Goal: Transaction & Acquisition: Subscribe to service/newsletter

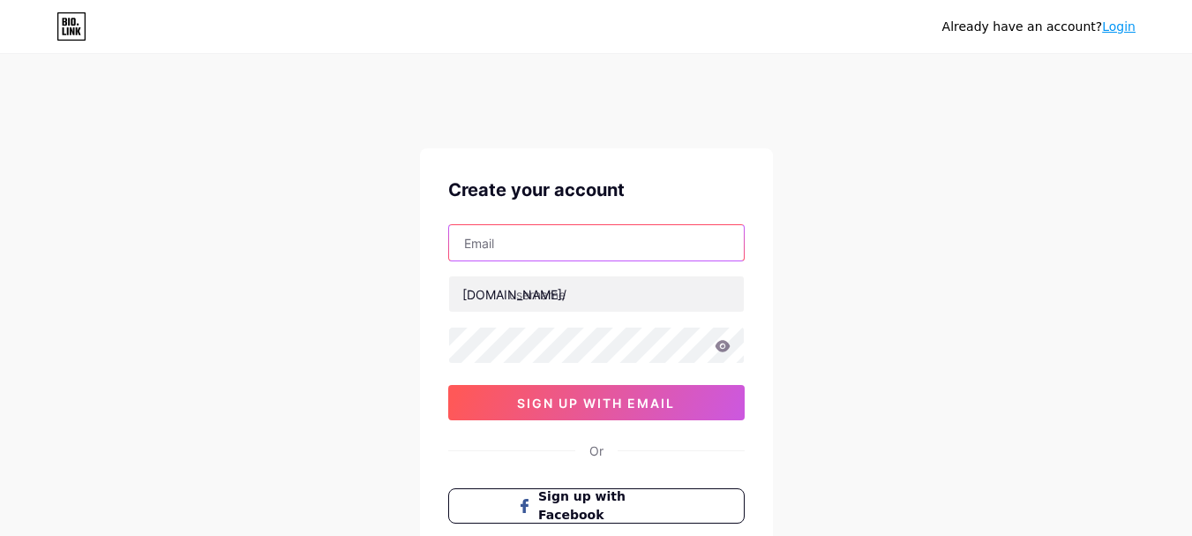
click at [529, 243] on input "text" at bounding box center [596, 242] width 295 height 35
type input "[EMAIL_ADDRESS][DOMAIN_NAME]"
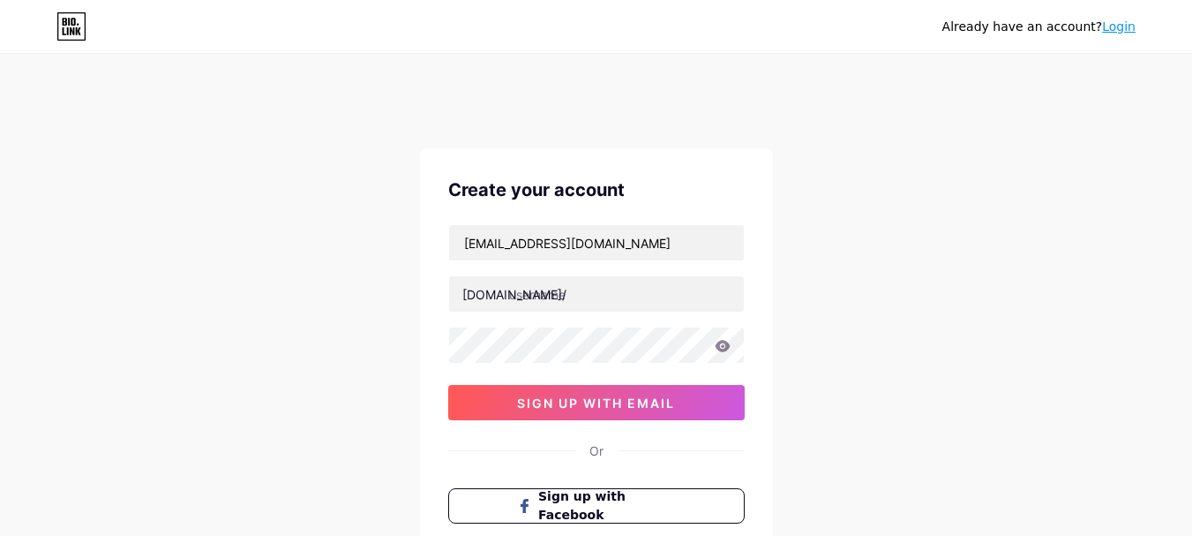
click at [266, 285] on div "Already have an account? Login Create your account [EMAIL_ADDRESS][DOMAIN_NAME]…" at bounding box center [596, 372] width 1192 height 675
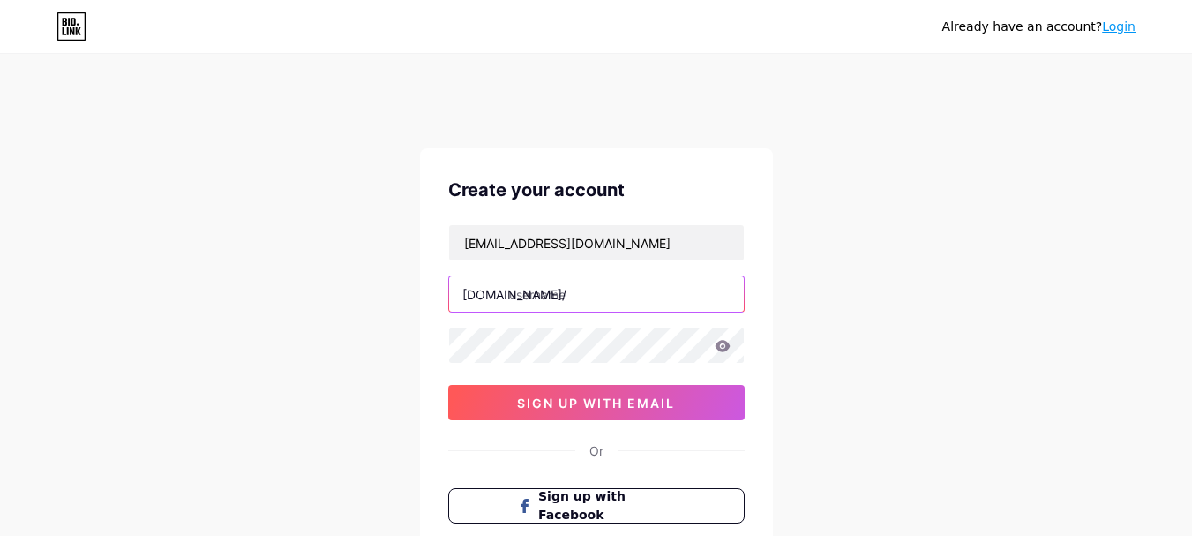
click at [550, 279] on input "text" at bounding box center [596, 293] width 295 height 35
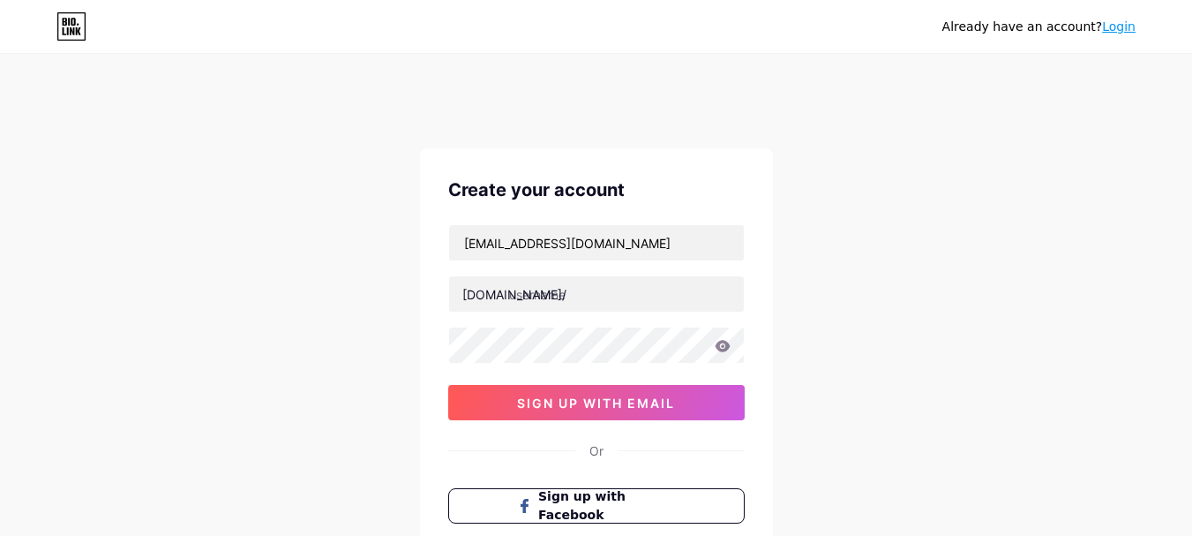
click at [266, 303] on div "Already have an account? Login Create your account [EMAIL_ADDRESS][DOMAIN_NAME]…" at bounding box center [596, 372] width 1192 height 675
click at [650, 311] on div at bounding box center [596, 293] width 296 height 37
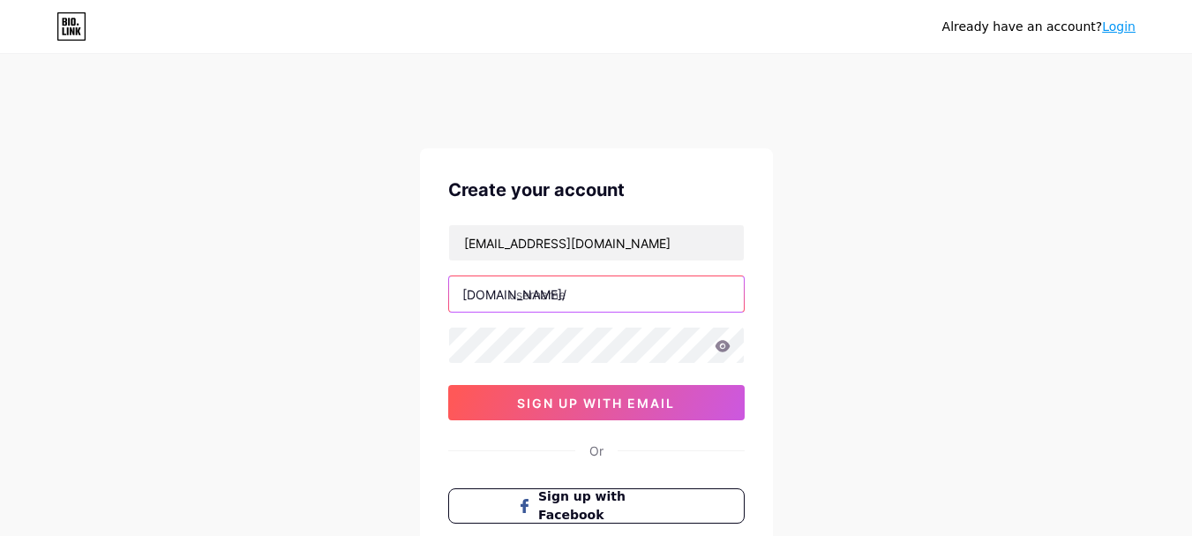
click at [599, 288] on input "text" at bounding box center [596, 293] width 295 height 35
paste input "danieljack"
type input "danieljack"
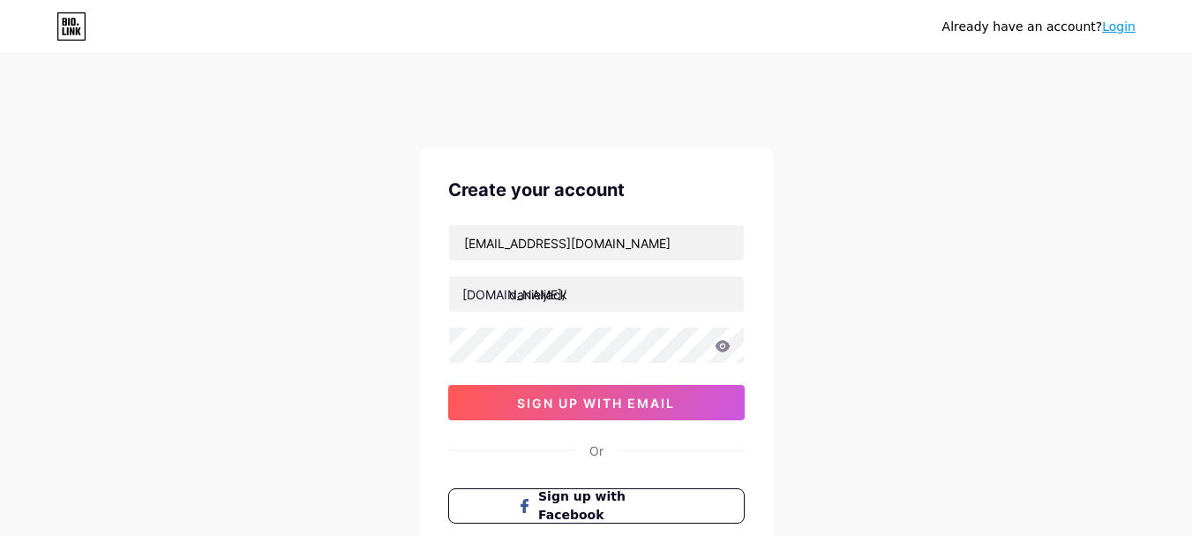
click at [324, 361] on div "Already have an account? Login Create your account [EMAIL_ADDRESS][DOMAIN_NAME]…" at bounding box center [596, 372] width 1192 height 675
click at [223, 269] on div "Already have an account? Login Create your account [EMAIL_ADDRESS][DOMAIN_NAME]…" at bounding box center [596, 372] width 1192 height 675
click at [425, 385] on div "Create your account [EMAIL_ADDRESS][DOMAIN_NAME] [DOMAIN_NAME]/ danieljack 0cAF…" at bounding box center [596, 374] width 353 height 453
click at [605, 426] on div "Create your account [EMAIL_ADDRESS][DOMAIN_NAME] [DOMAIN_NAME]/ danieljack 0cAF…" at bounding box center [596, 374] width 353 height 453
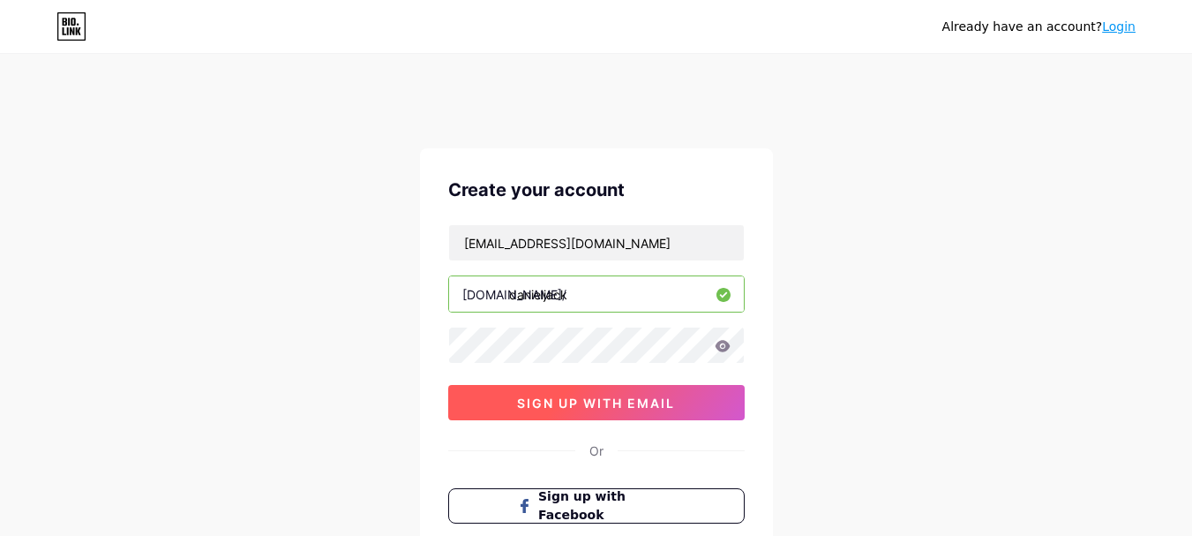
click at [611, 411] on button "sign up with email" at bounding box center [596, 402] width 296 height 35
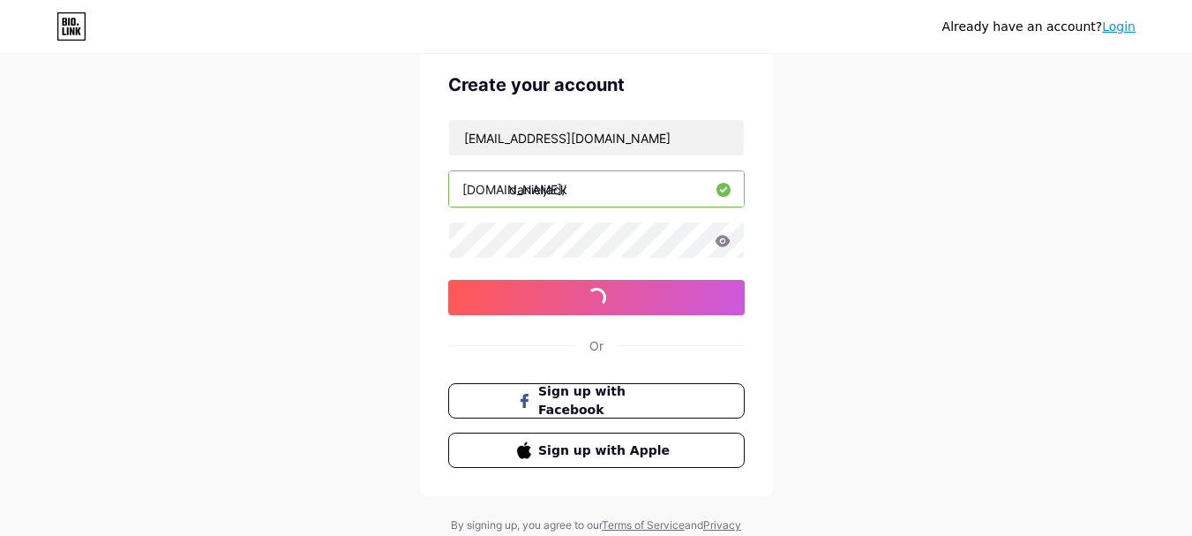
scroll to position [147, 0]
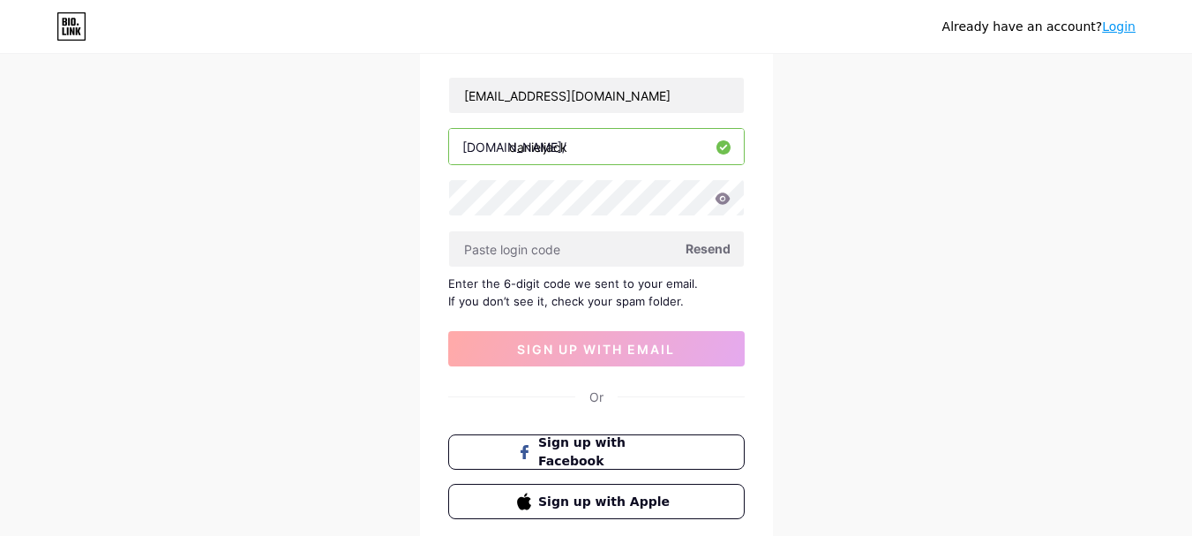
click at [723, 194] on icon at bounding box center [722, 197] width 15 height 11
click at [725, 198] on icon at bounding box center [722, 197] width 15 height 11
click at [539, 242] on input "text" at bounding box center [596, 248] width 295 height 35
paste input "879997"
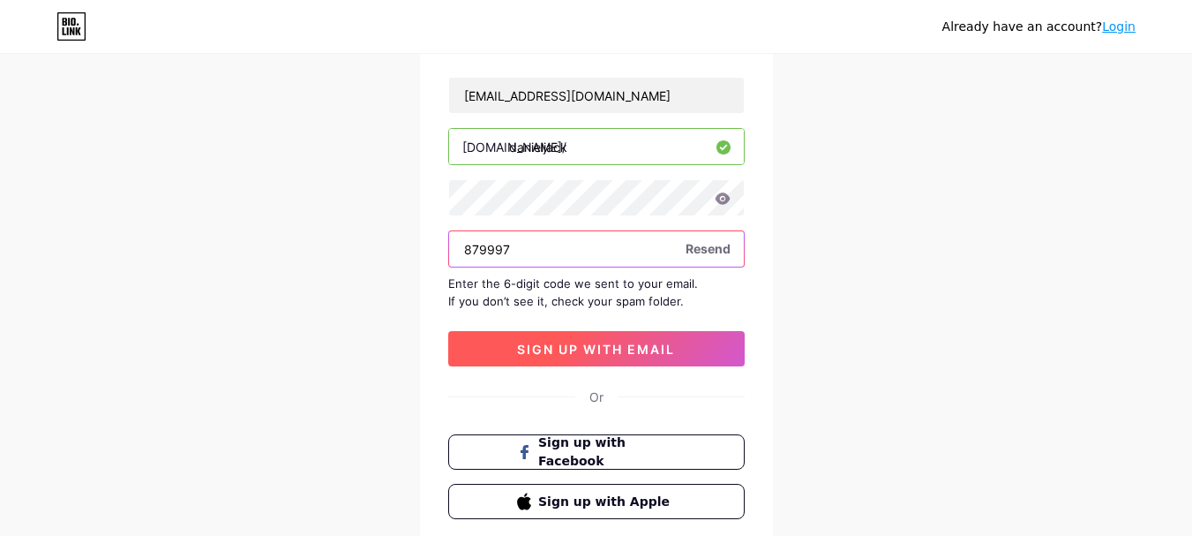
type input "879997"
click at [573, 339] on button "sign up with email" at bounding box center [596, 348] width 296 height 35
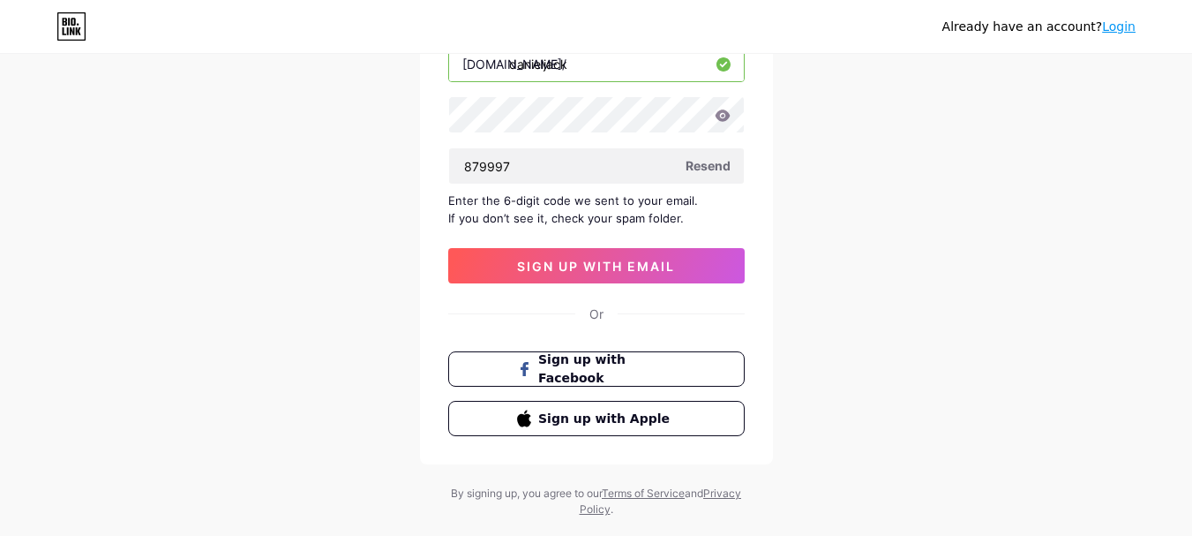
scroll to position [268, 0]
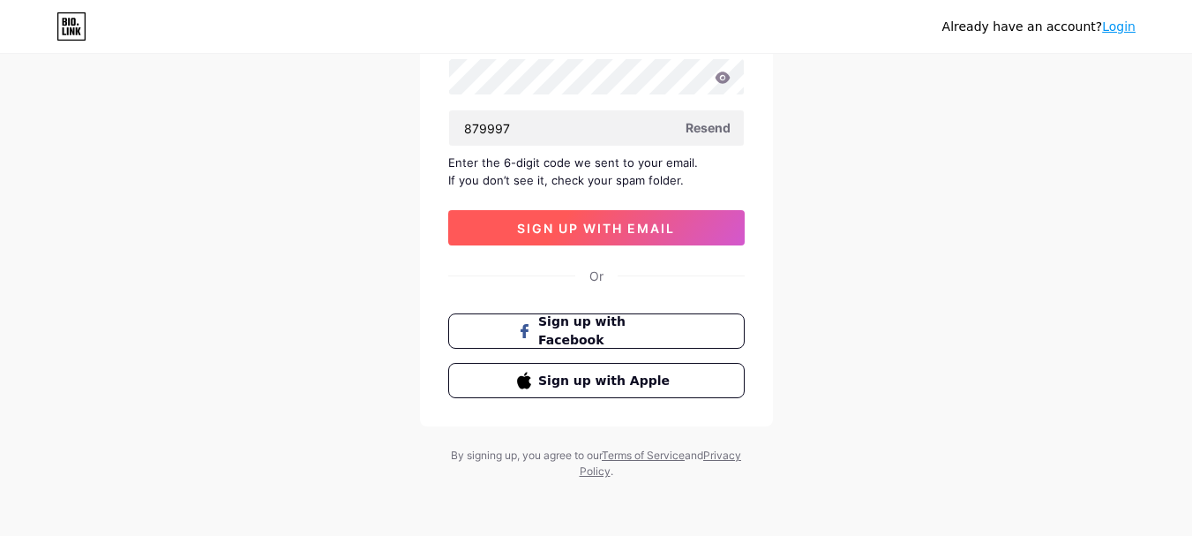
click at [603, 236] on button "sign up with email" at bounding box center [596, 227] width 296 height 35
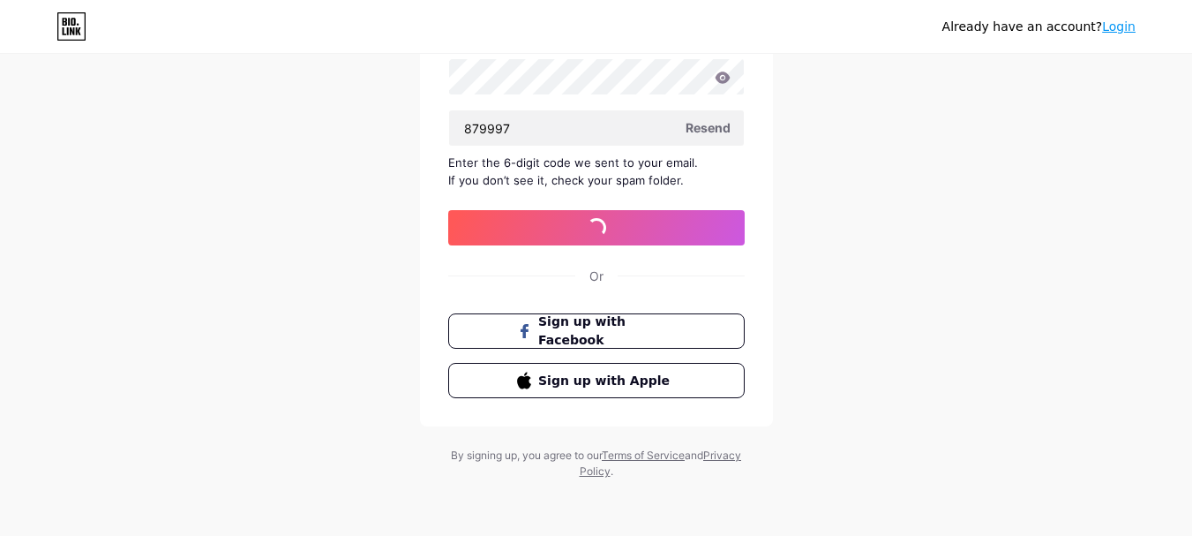
scroll to position [35, 0]
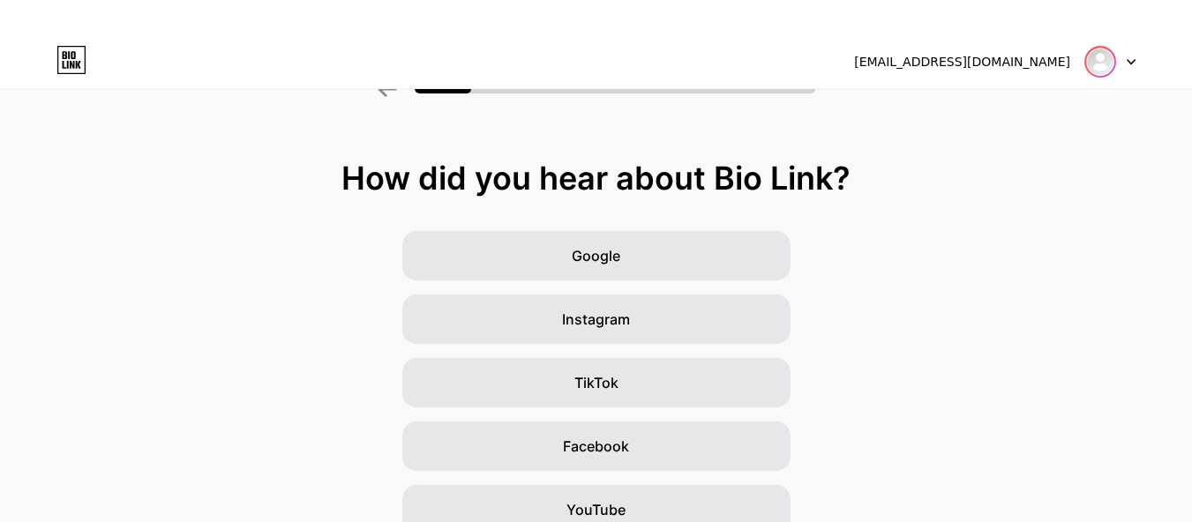
click at [1105, 59] on img at bounding box center [1100, 62] width 28 height 28
click at [1129, 60] on icon at bounding box center [1131, 62] width 9 height 6
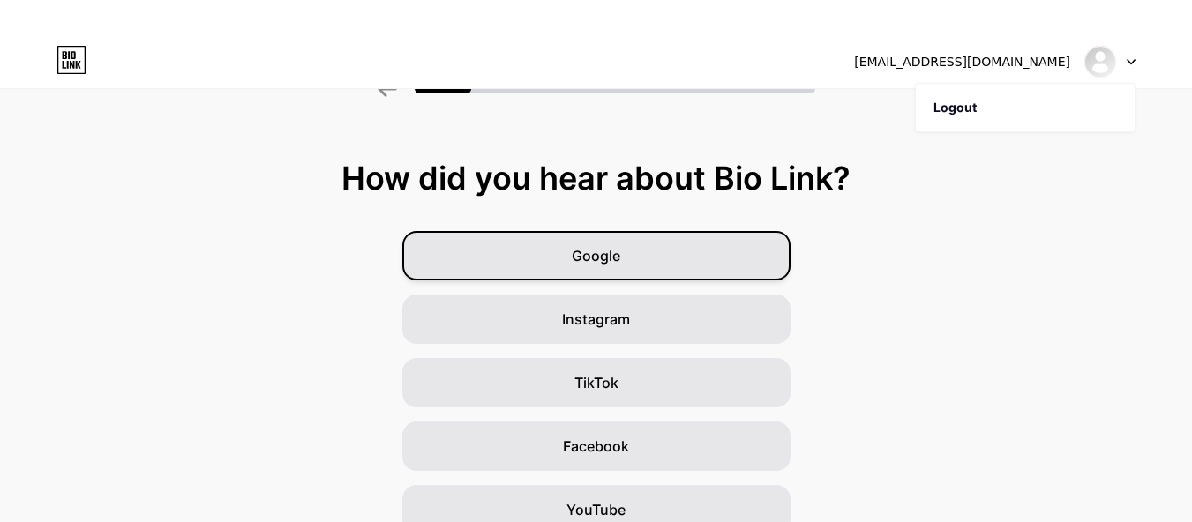
click at [620, 251] on span "Google" at bounding box center [596, 255] width 49 height 21
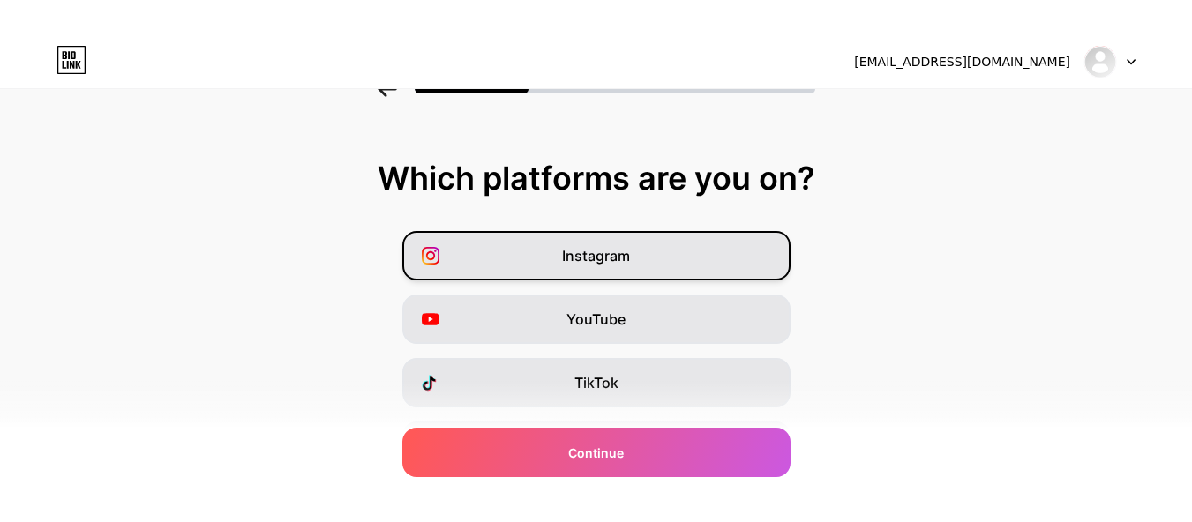
click at [622, 239] on div "Instagram" at bounding box center [596, 255] width 388 height 49
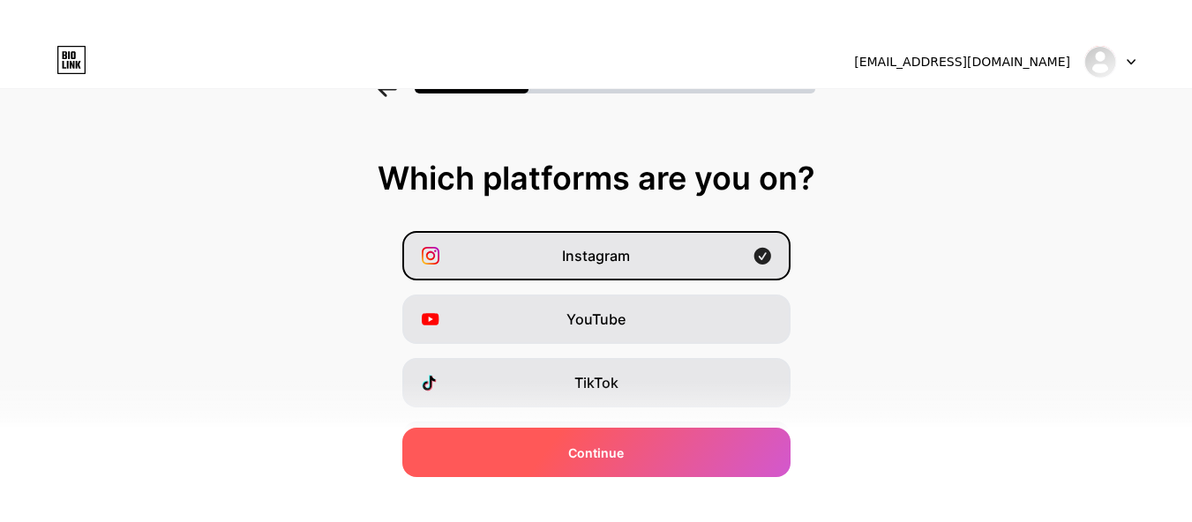
click at [614, 439] on div "Continue" at bounding box center [596, 452] width 388 height 49
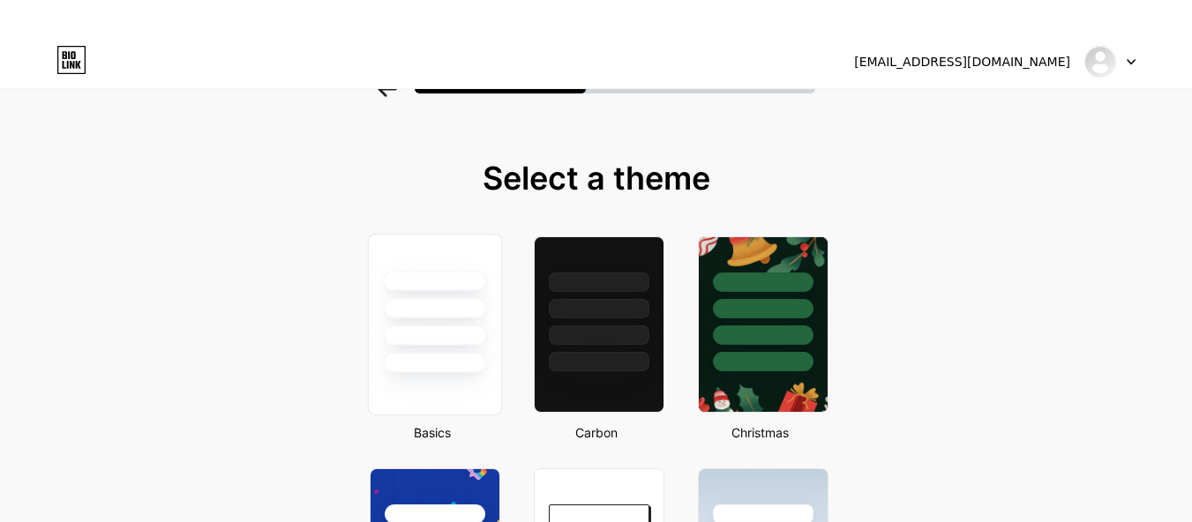
click at [422, 358] on div at bounding box center [434, 363] width 103 height 20
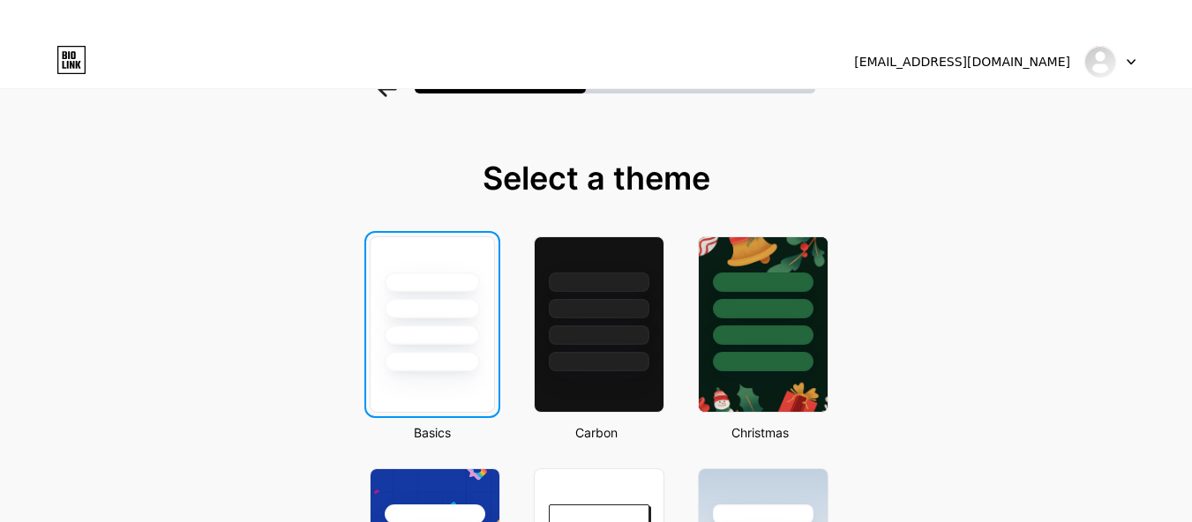
scroll to position [49, 0]
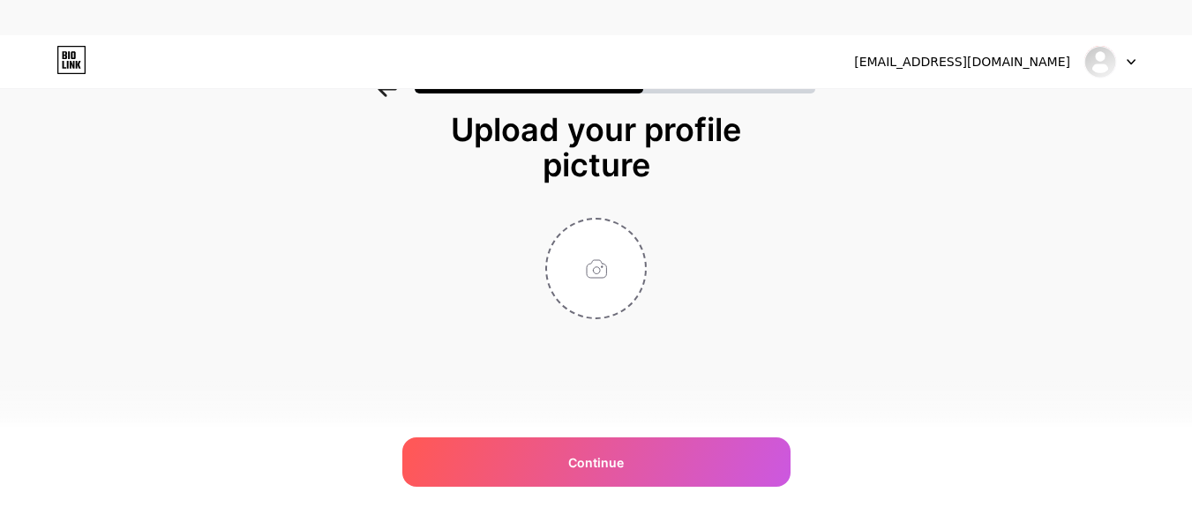
drag, startPoint x: 614, startPoint y: 241, endPoint x: 960, endPoint y: 349, distance: 362.2
click at [960, 349] on div "Upload your profile picture Continue" at bounding box center [596, 238] width 1192 height 340
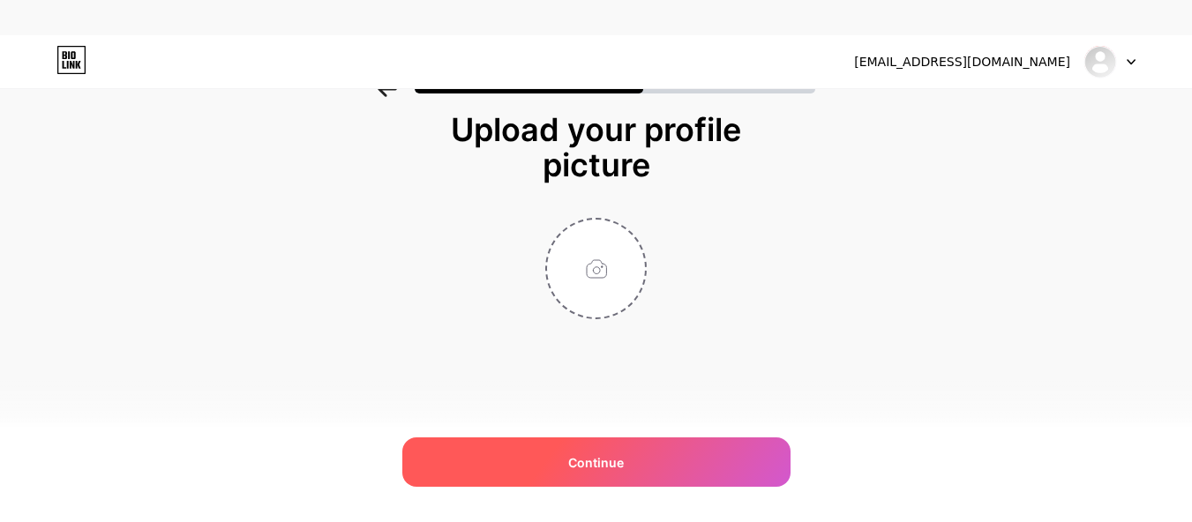
click at [618, 486] on div "Continue" at bounding box center [596, 462] width 388 height 49
click at [624, 468] on span "Continue" at bounding box center [596, 462] width 56 height 19
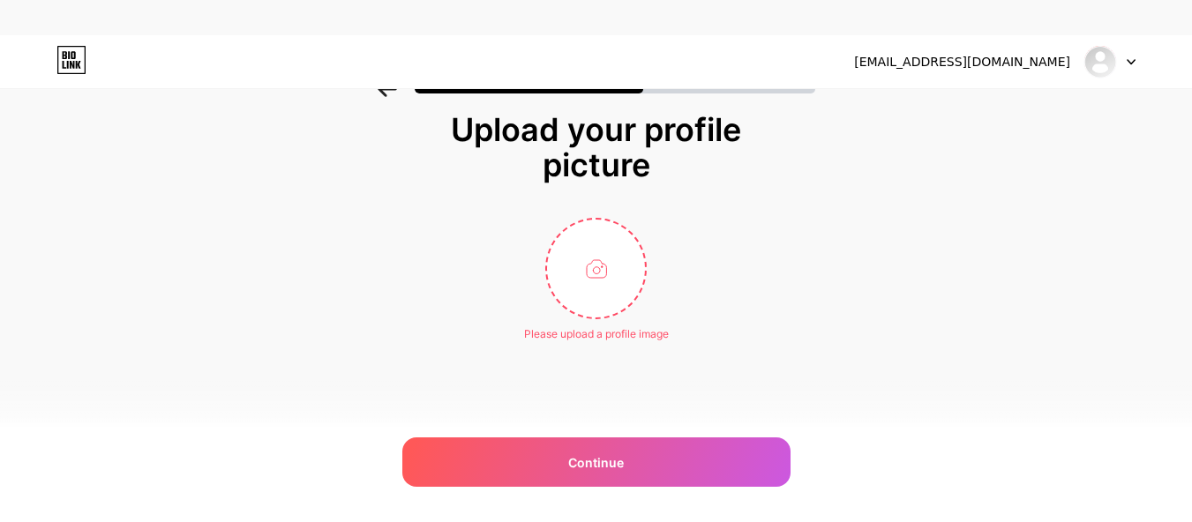
click at [586, 319] on div "Please upload a profile image" at bounding box center [596, 330] width 145 height 23
click at [603, 261] on input "file" at bounding box center [596, 269] width 98 height 98
type input "C:\fakepath\[PERSON_NAME].jpg"
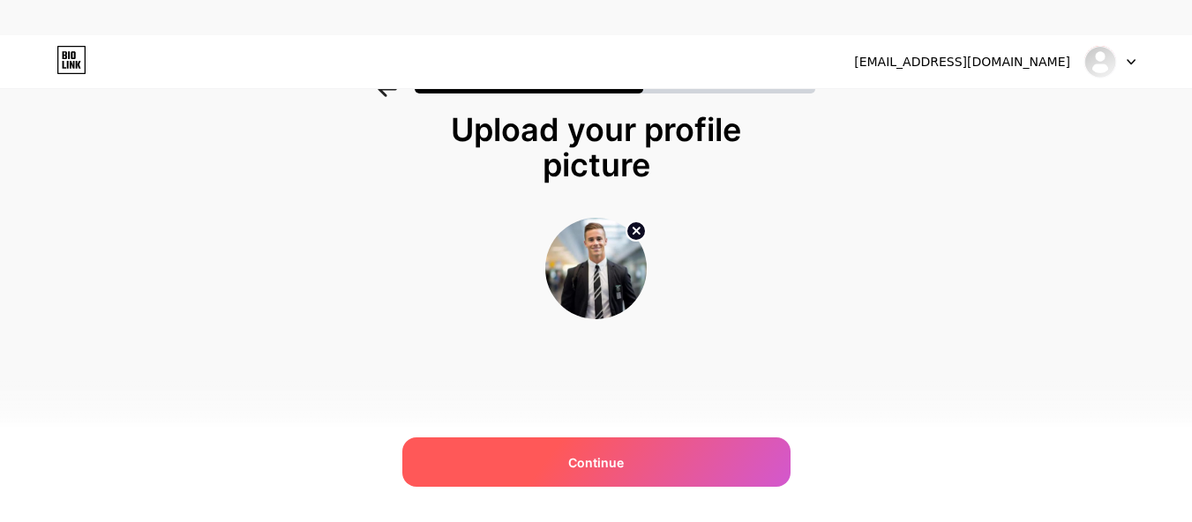
click at [673, 476] on div "Continue" at bounding box center [596, 462] width 388 height 49
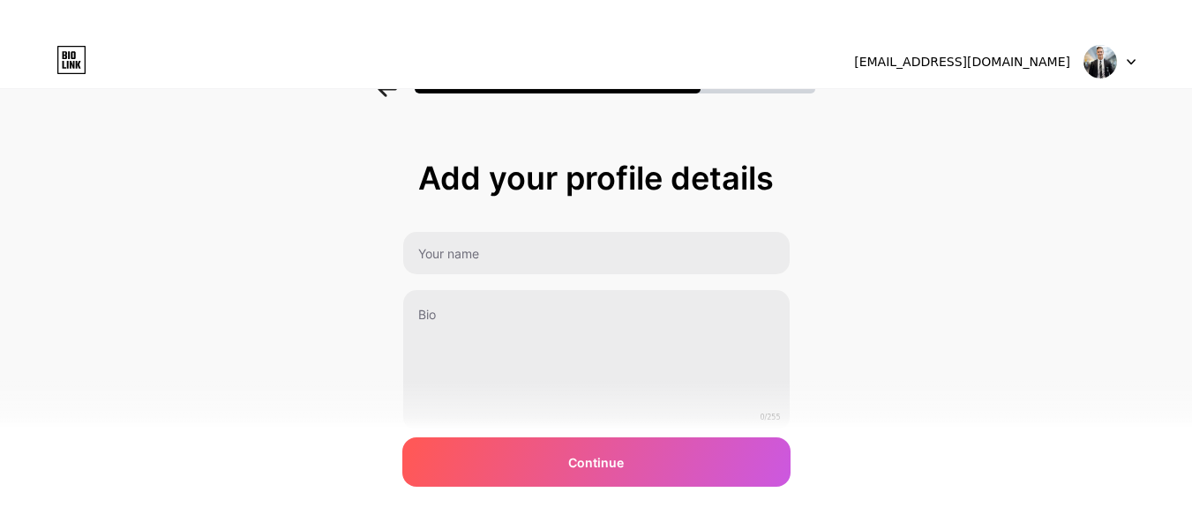
click at [279, 221] on div "Add your profile details 0/255 Continue Error" at bounding box center [596, 317] width 1192 height 403
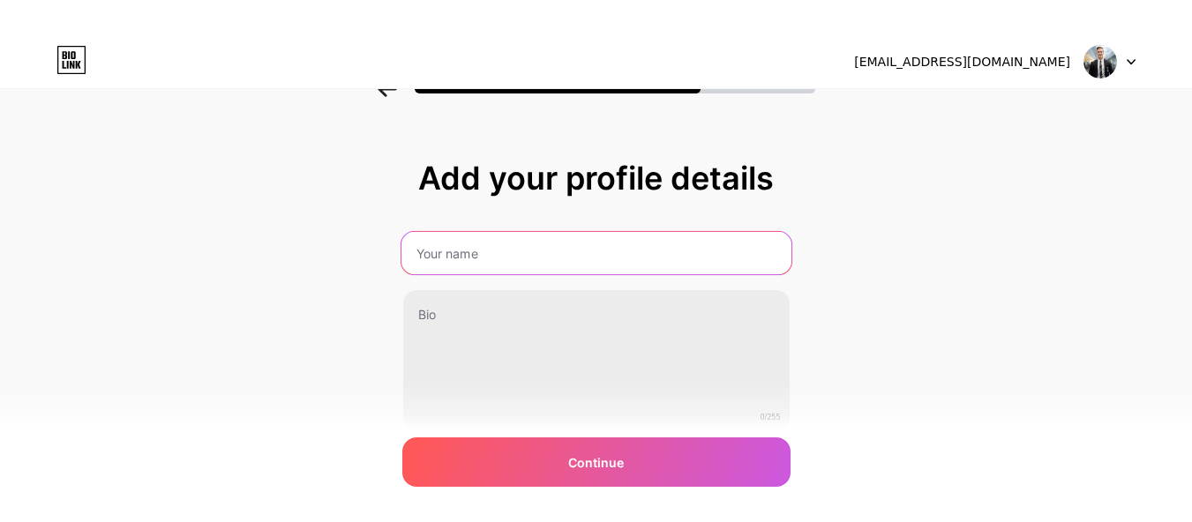
click at [495, 259] on input "text" at bounding box center [596, 253] width 390 height 42
paste input "[PERSON_NAME]"
type input "[PERSON_NAME]"
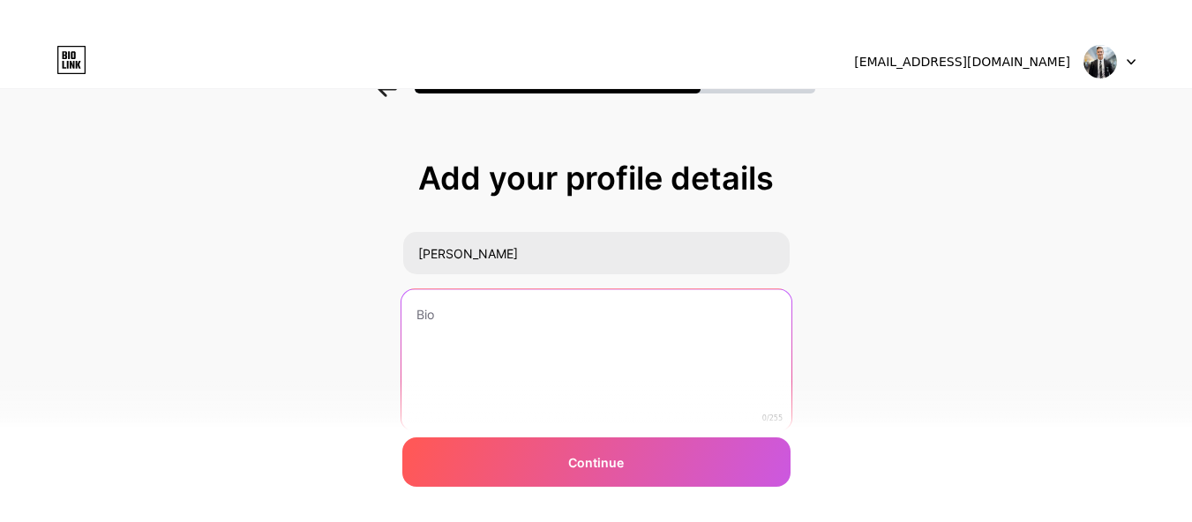
click at [416, 357] on textarea at bounding box center [596, 361] width 390 height 144
click at [556, 363] on textarea at bounding box center [596, 361] width 390 height 144
paste textarea "I’m [PERSON_NAME], a Web Development Manager at RichestSoft, with 5 years of ex…"
type textarea "I’m [PERSON_NAME], a Web Development Manager at RichestSoft, with 5 years of ex…"
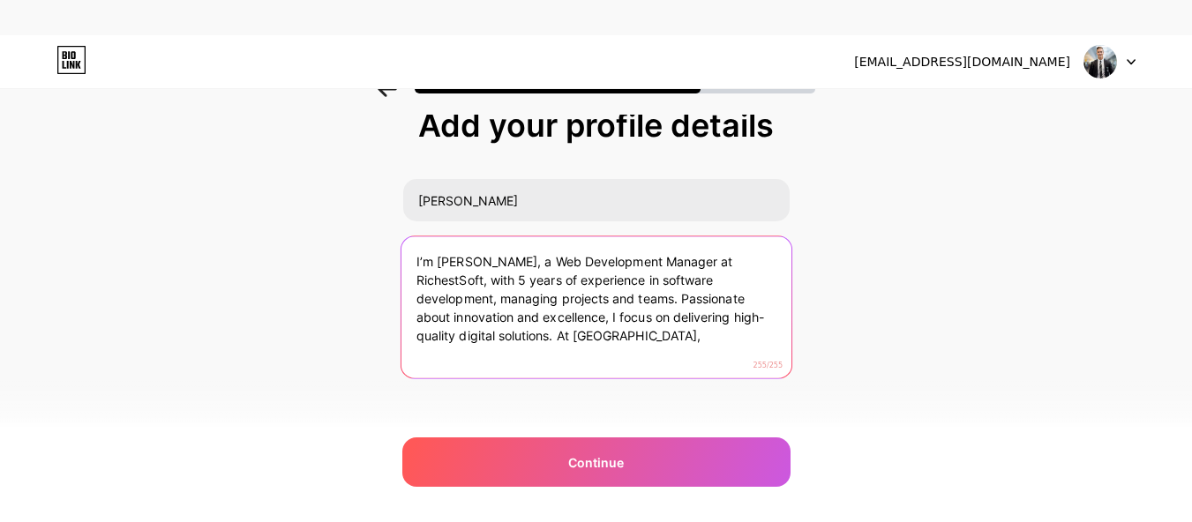
scroll to position [68, 0]
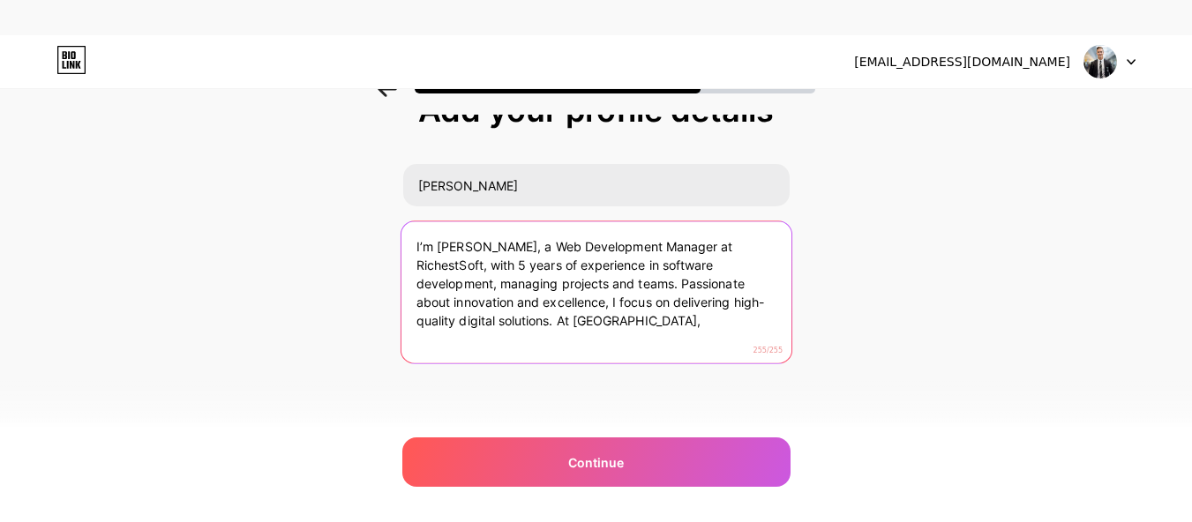
click at [568, 328] on textarea "I’m [PERSON_NAME], a Web Development Manager at RichestSoft, with 5 years of ex…" at bounding box center [596, 293] width 390 height 144
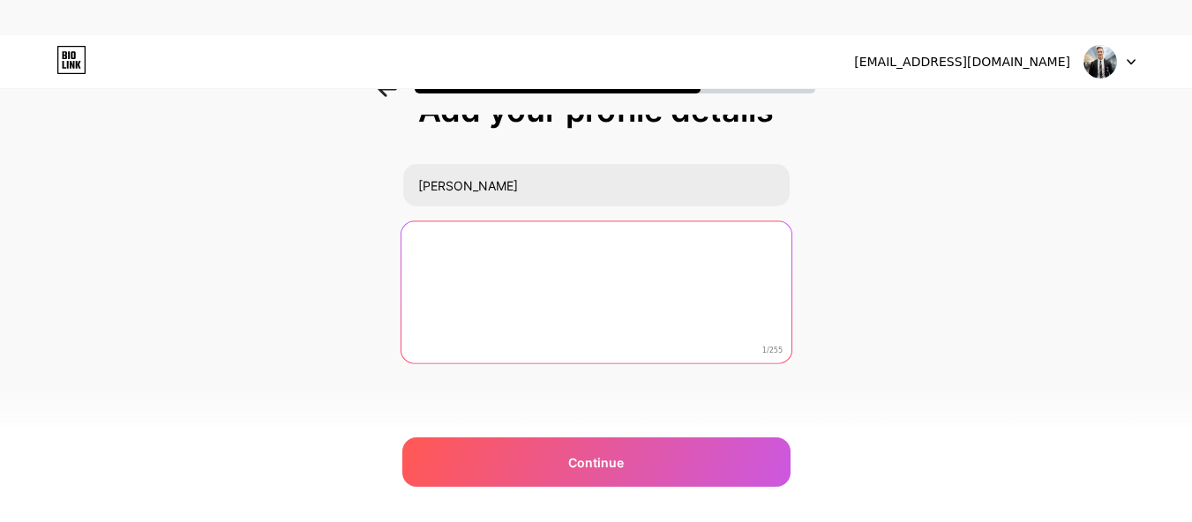
paste textarea
click at [523, 290] on textarea at bounding box center [596, 293] width 390 height 144
click at [518, 257] on textarea at bounding box center [596, 293] width 390 height 144
click at [540, 256] on textarea at bounding box center [596, 293] width 390 height 144
paste textarea "RichestSoft is a leading mobile app development company in [GEOGRAPHIC_DATA], o…"
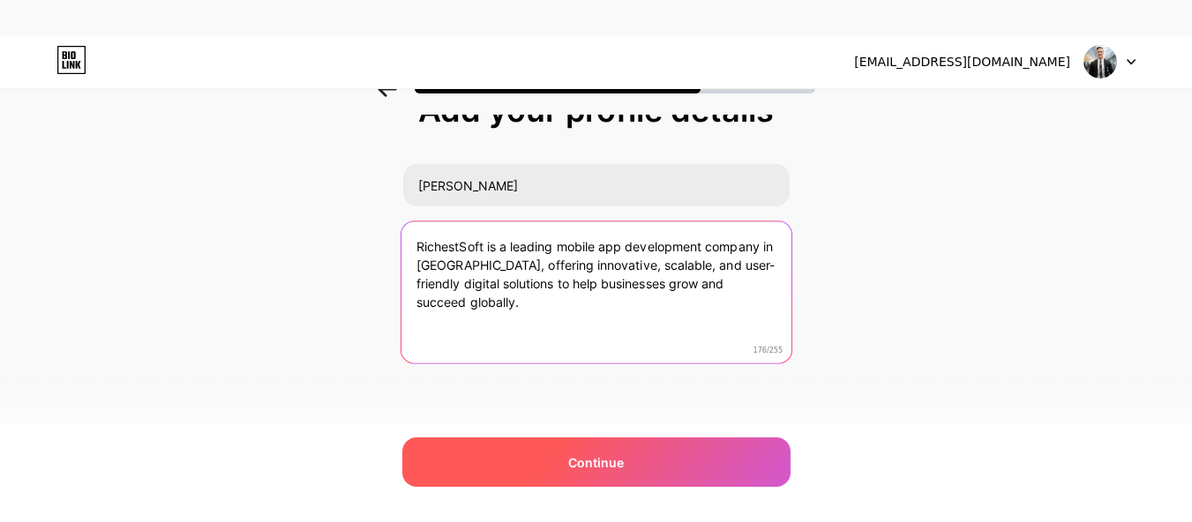
type textarea "RichestSoft is a leading mobile app development company in [GEOGRAPHIC_DATA], o…"
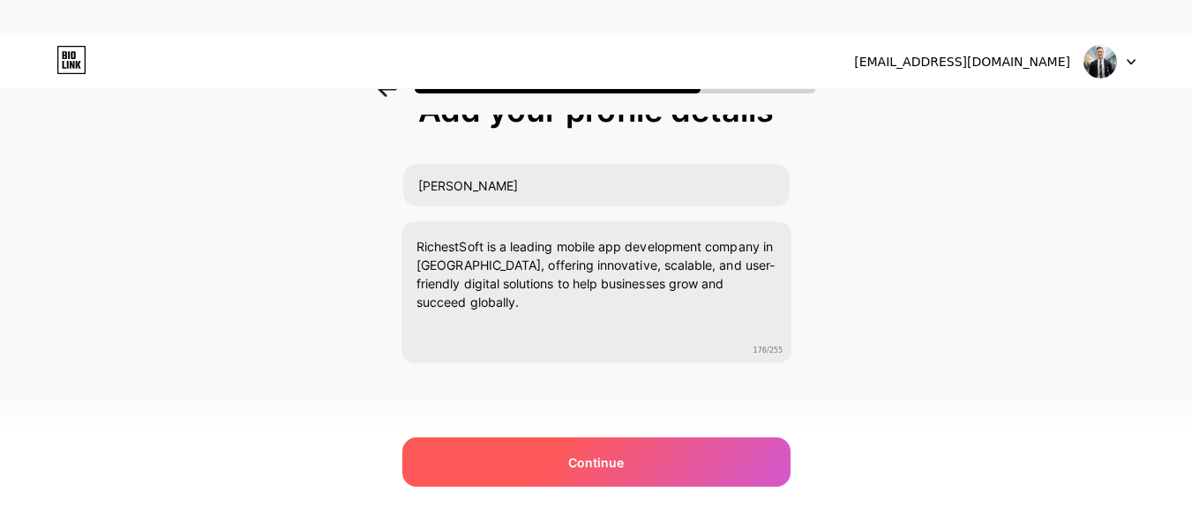
click at [607, 468] on span "Continue" at bounding box center [596, 462] width 56 height 19
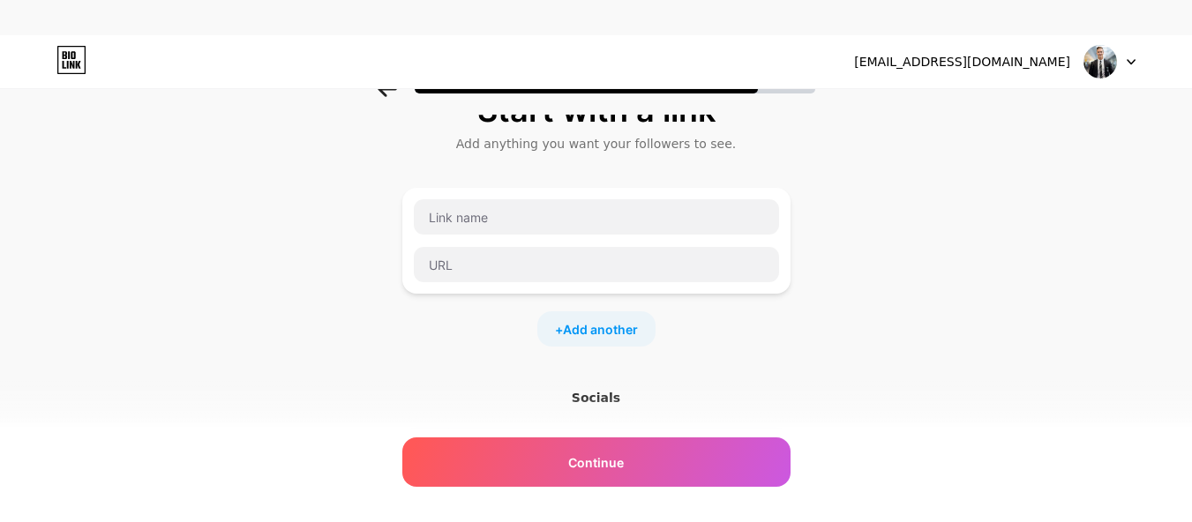
scroll to position [0, 0]
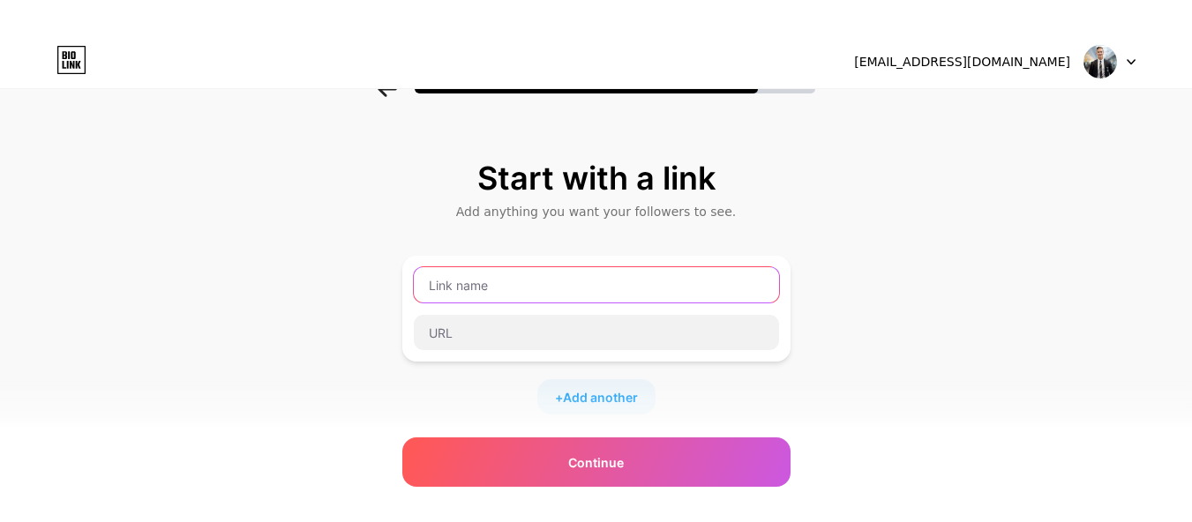
click at [474, 286] on input "text" at bounding box center [596, 284] width 365 height 35
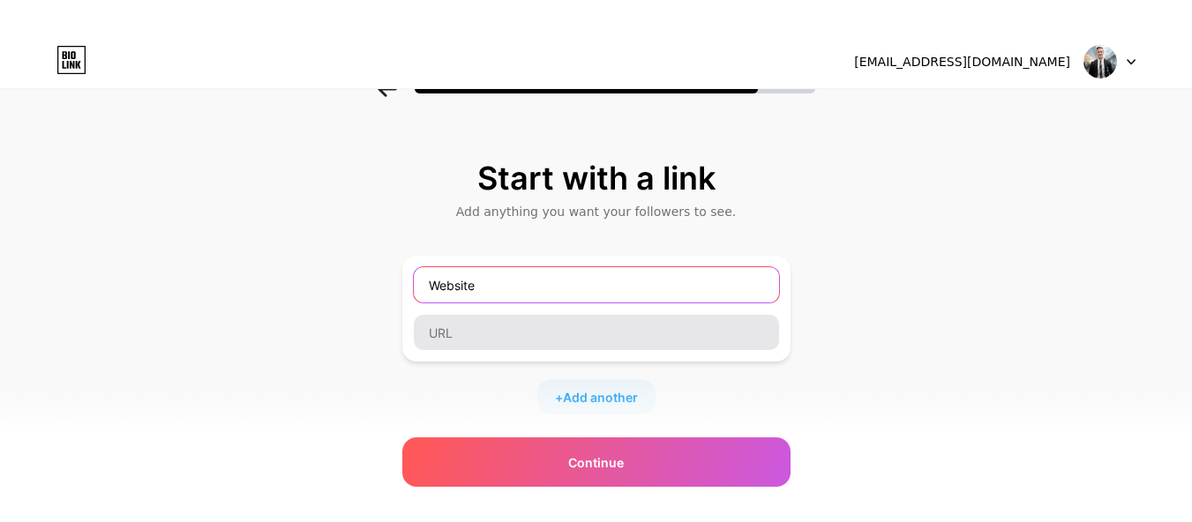
type input "Website"
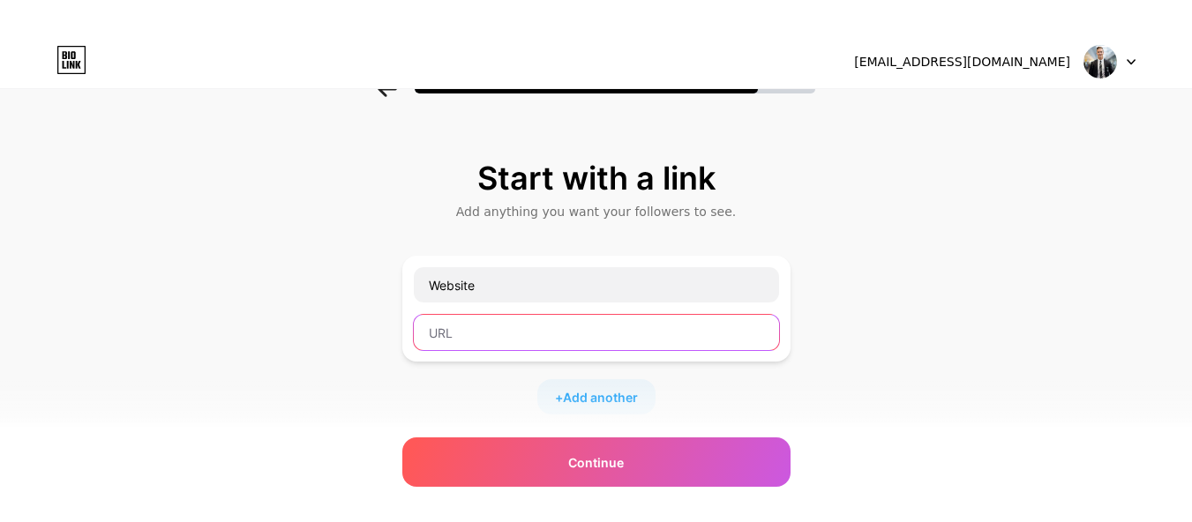
click at [601, 330] on input "text" at bounding box center [596, 332] width 365 height 35
paste input "[URL][DOMAIN_NAME]"
type input "[URL][DOMAIN_NAME]"
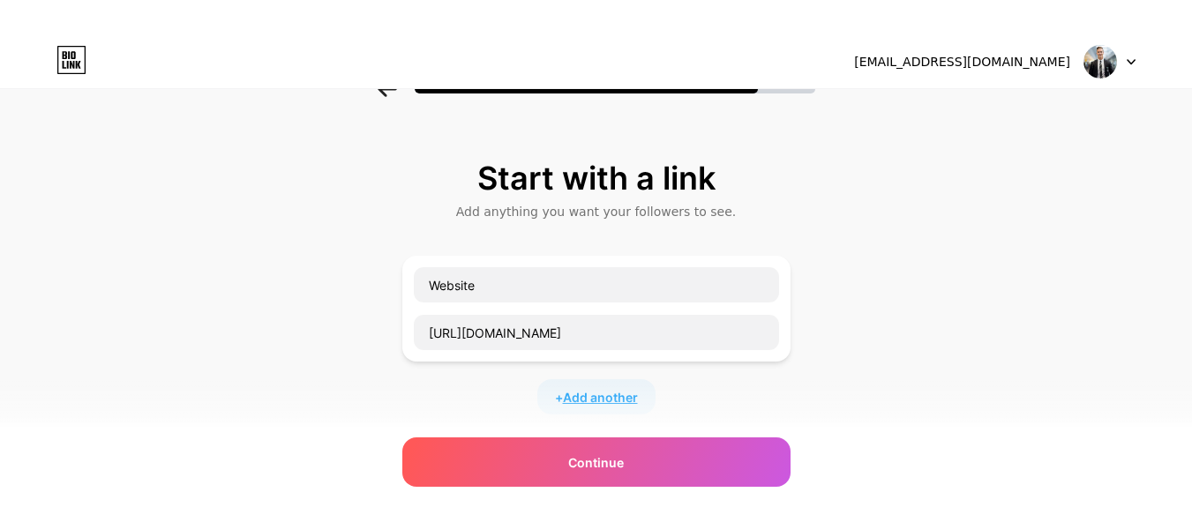
click at [599, 395] on span "Add another" at bounding box center [600, 397] width 75 height 19
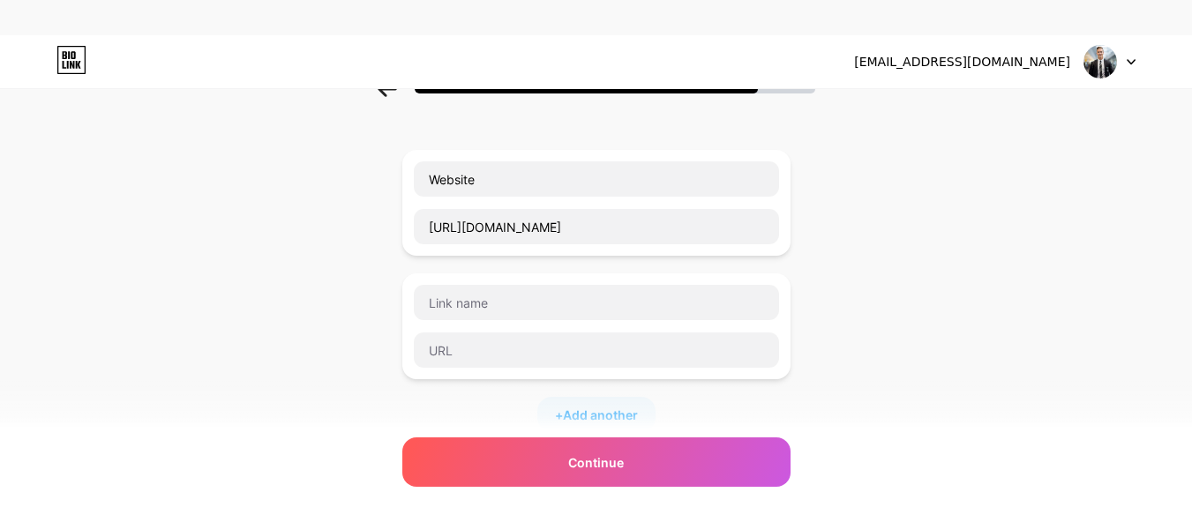
scroll to position [147, 0]
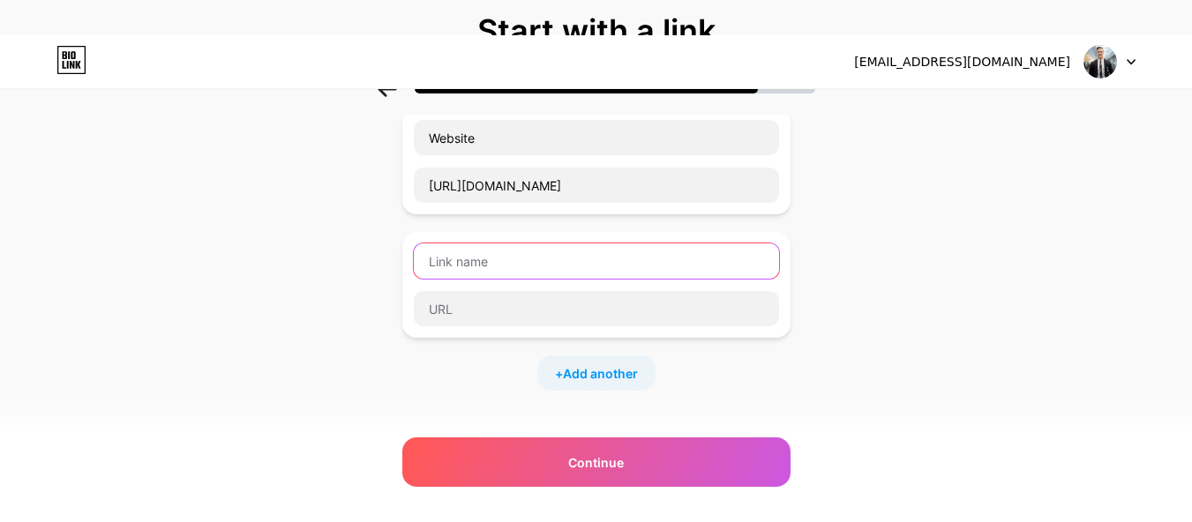
click at [498, 262] on input "text" at bounding box center [596, 261] width 365 height 35
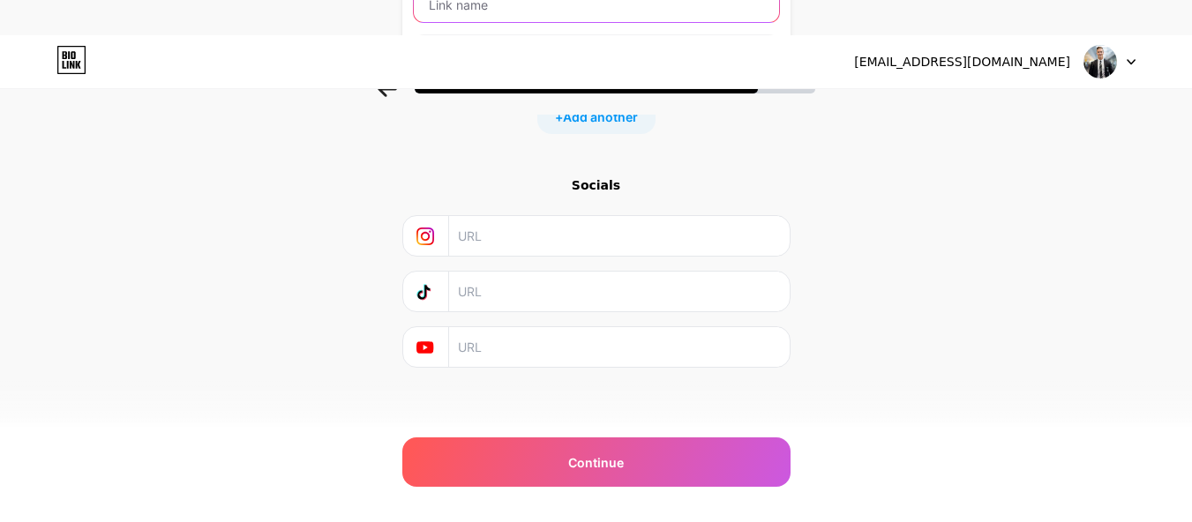
scroll to position [408, 0]
click at [520, 236] on input "text" at bounding box center [618, 232] width 320 height 40
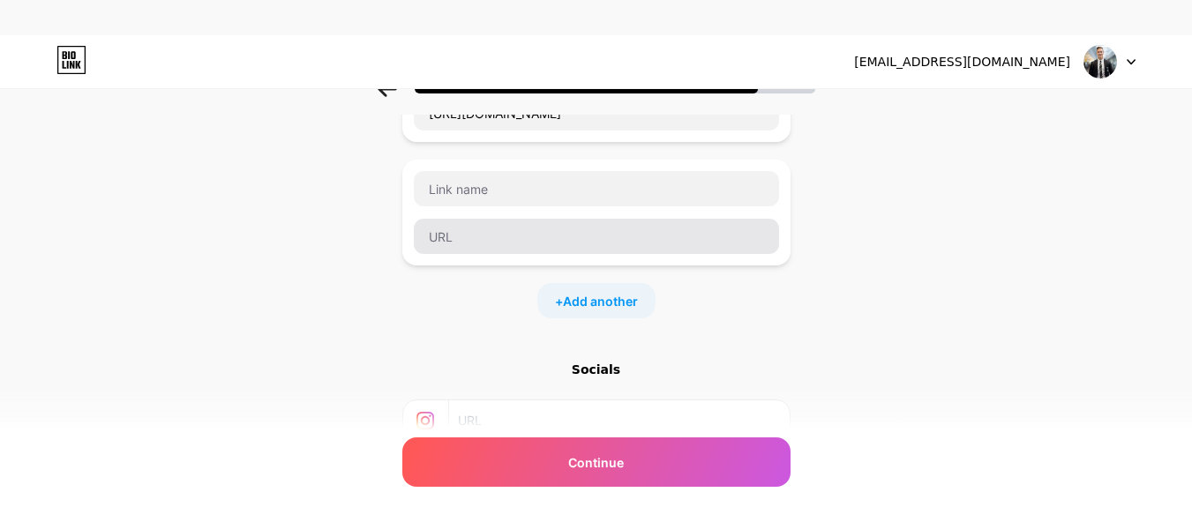
scroll to position [261, 0]
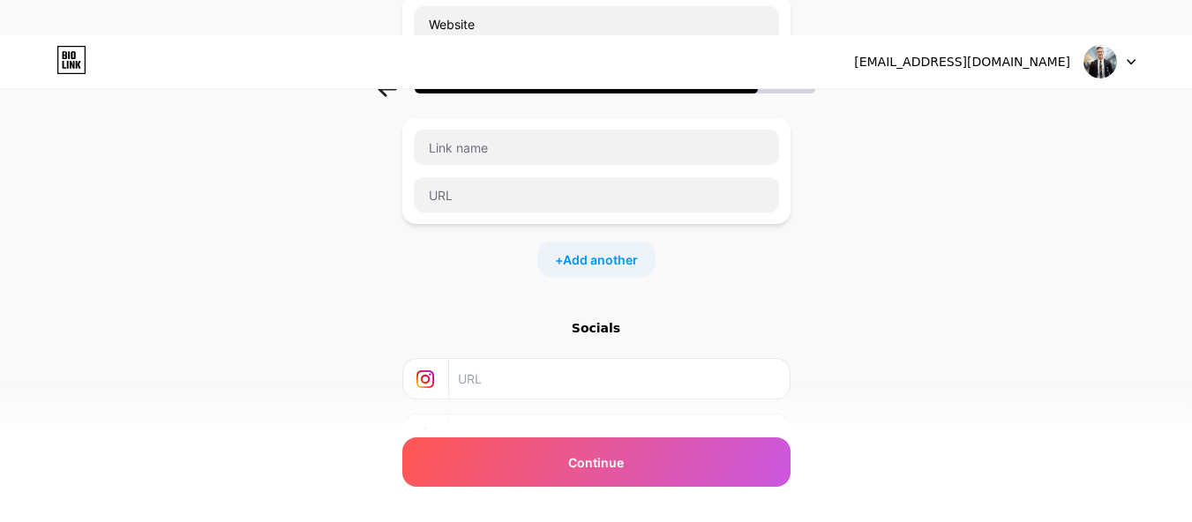
click at [513, 371] on input "text" at bounding box center [618, 379] width 320 height 40
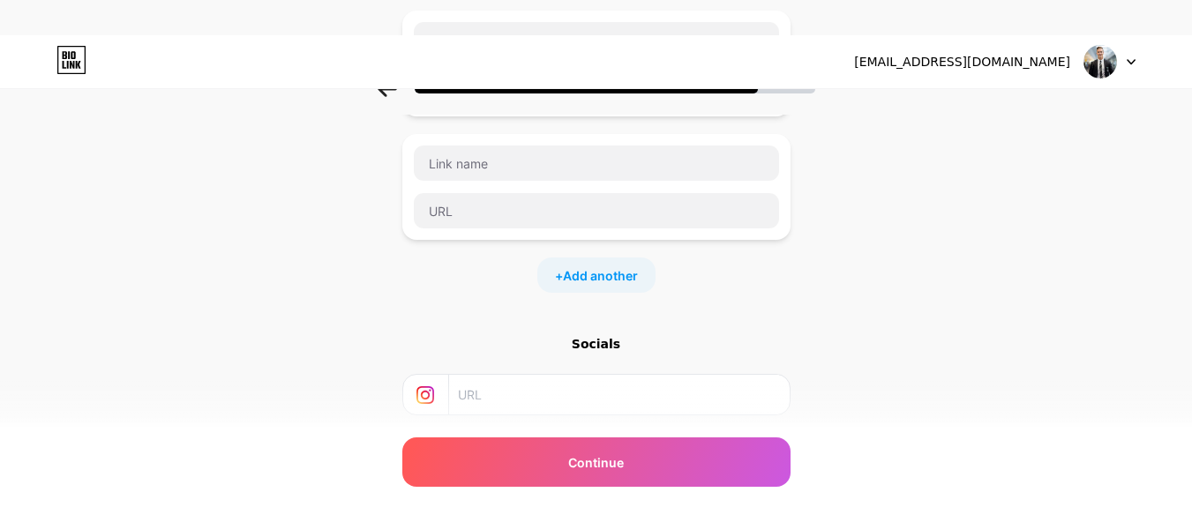
scroll to position [408, 0]
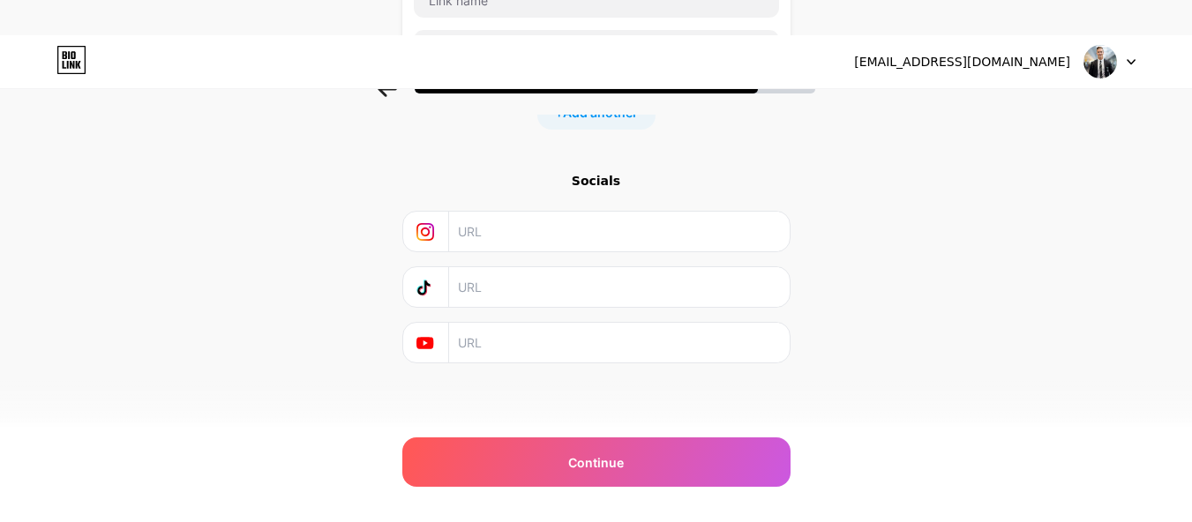
paste input "[URL][DOMAIN_NAME]"
type input "[URL][DOMAIN_NAME]"
click at [511, 295] on input "text" at bounding box center [618, 287] width 320 height 40
click at [527, 336] on input "text" at bounding box center [618, 343] width 320 height 40
paste input "[URL][DOMAIN_NAME]"
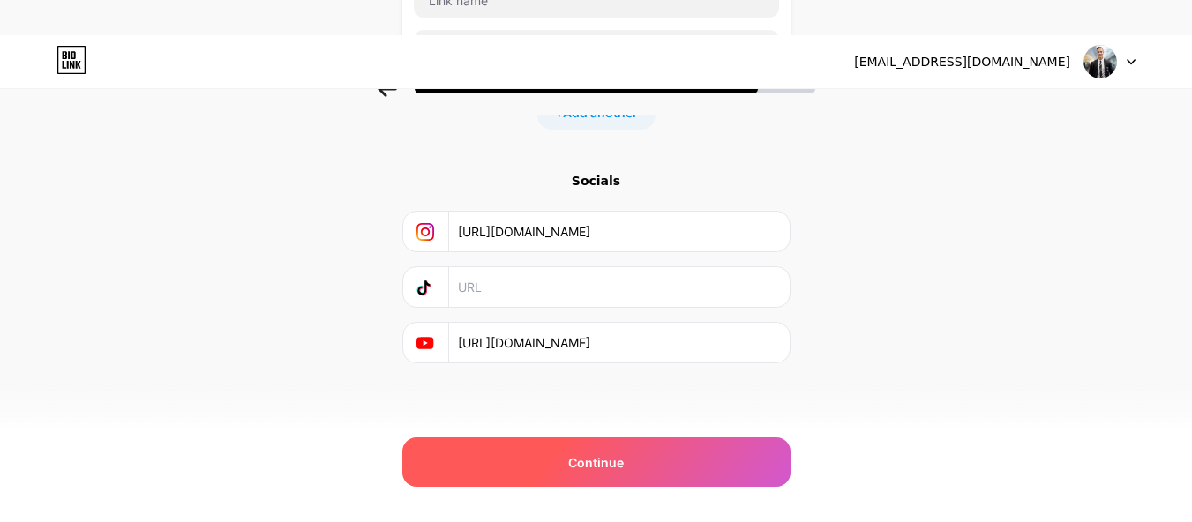
type input "[URL][DOMAIN_NAME]"
click at [533, 465] on div "Continue" at bounding box center [596, 462] width 388 height 49
click at [607, 449] on div "Continue" at bounding box center [596, 462] width 388 height 49
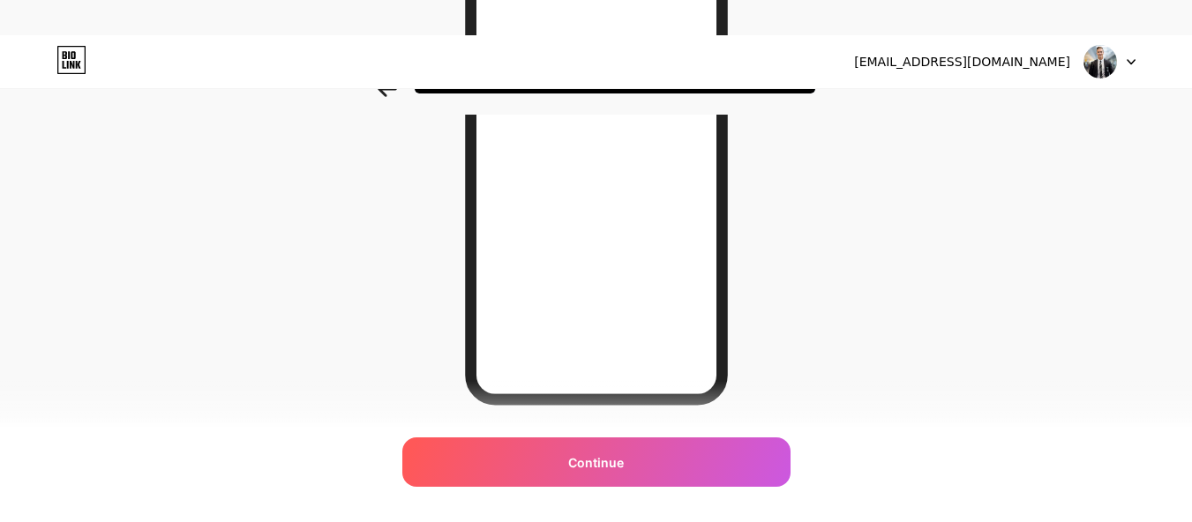
scroll to position [400, 0]
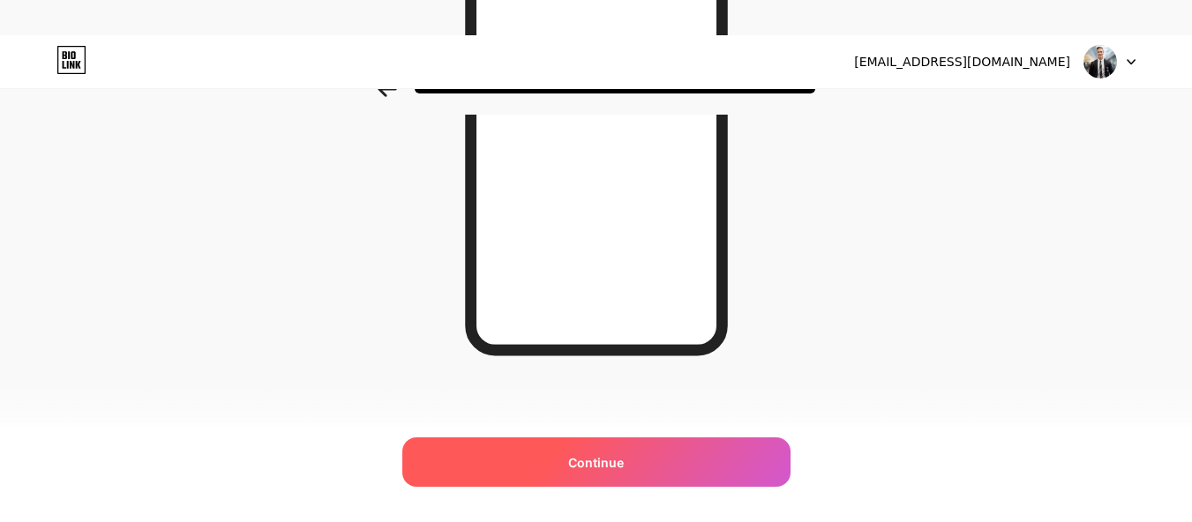
click at [623, 450] on div "Continue" at bounding box center [596, 462] width 388 height 49
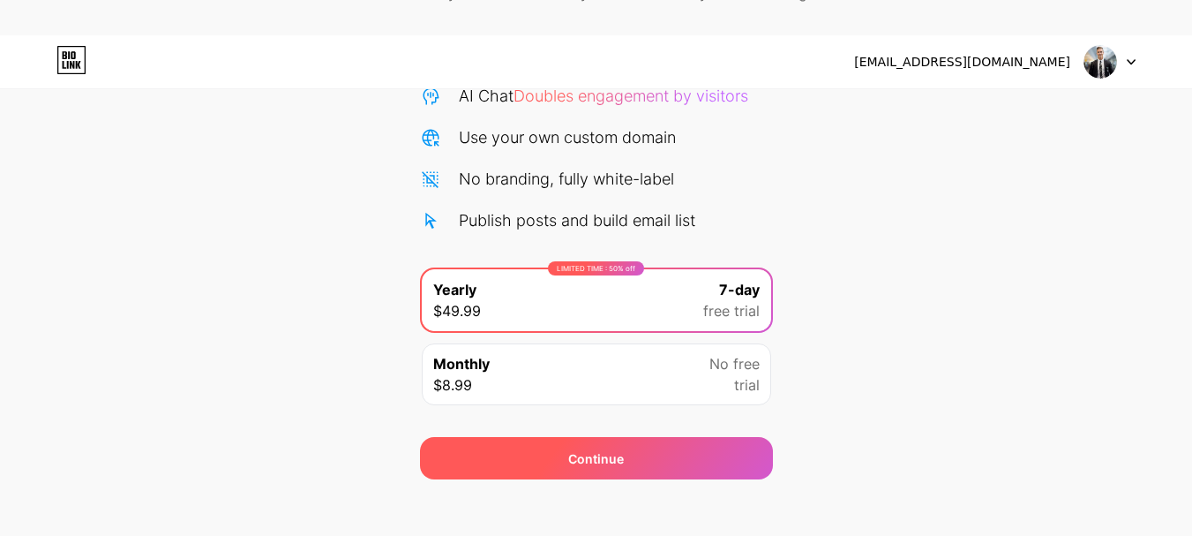
scroll to position [210, 0]
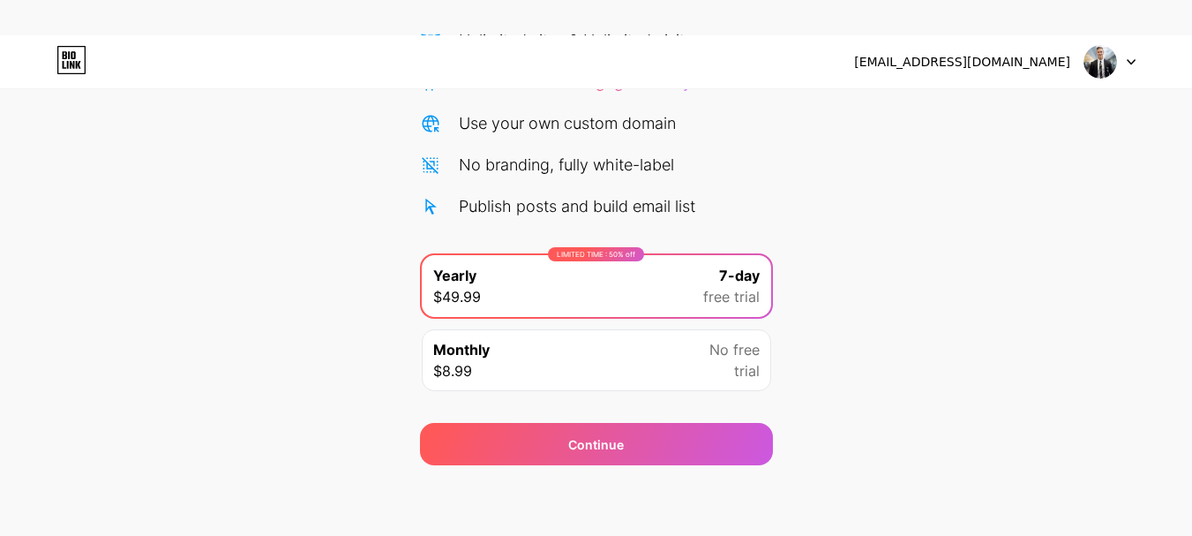
click at [863, 362] on div "Start your 7 day free trial Cancel anytime. We will send you an email 2 days be…" at bounding box center [596, 185] width 1192 height 558
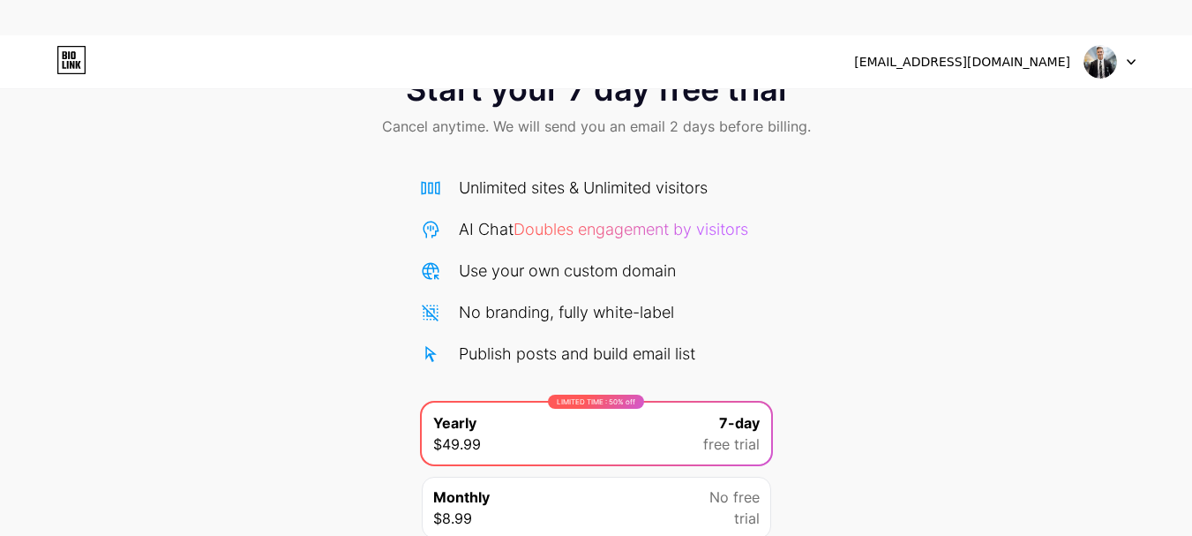
click at [663, 483] on div "Monthly $8.99 No free trial" at bounding box center [596, 507] width 349 height 62
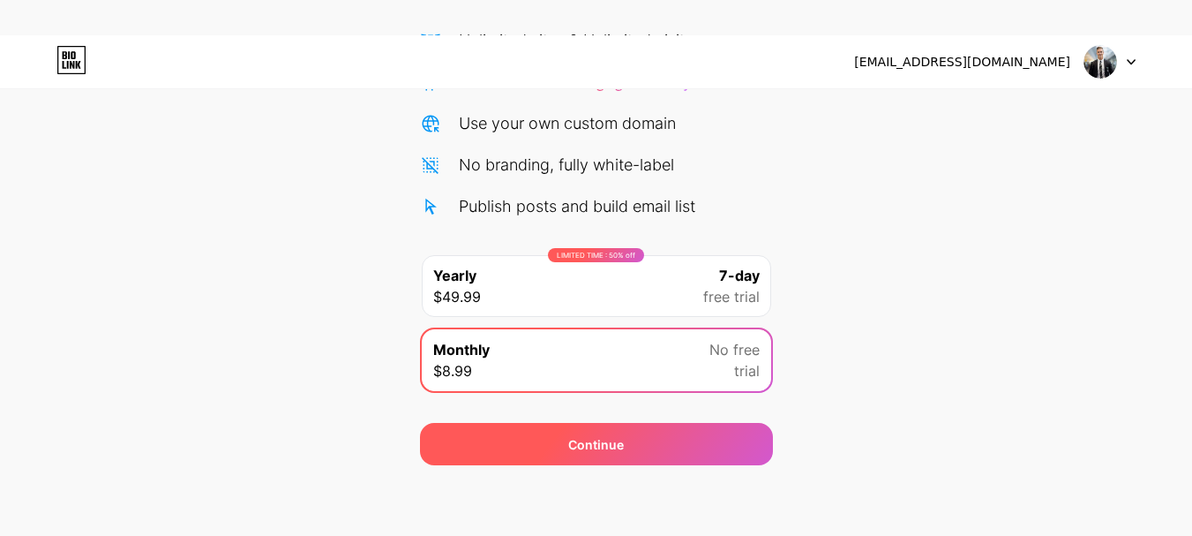
click at [582, 433] on div "Continue" at bounding box center [596, 444] width 353 height 42
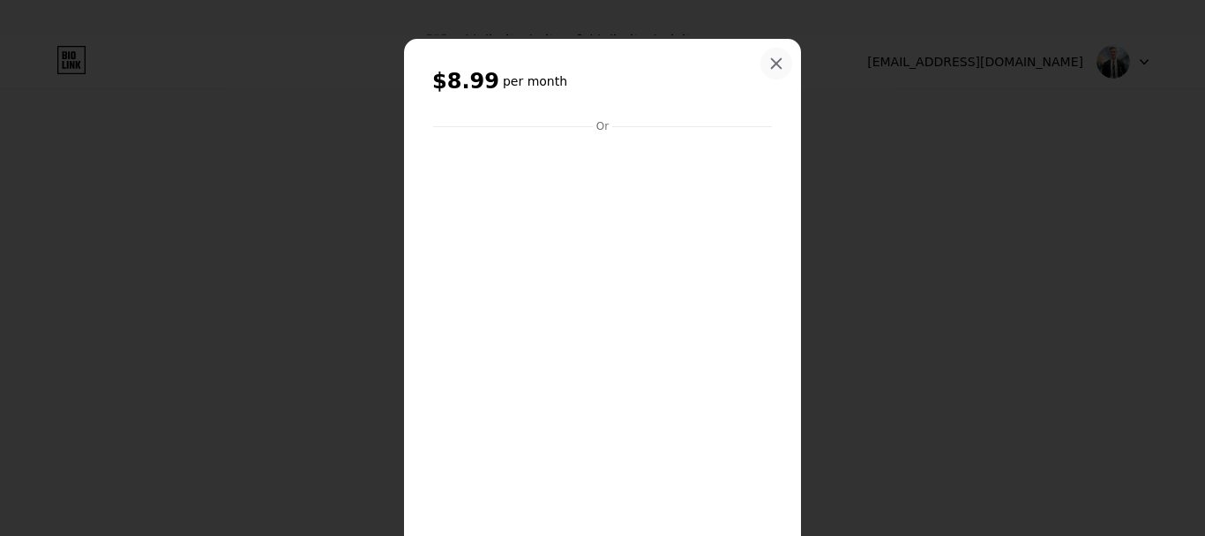
click at [763, 55] on div at bounding box center [777, 64] width 32 height 32
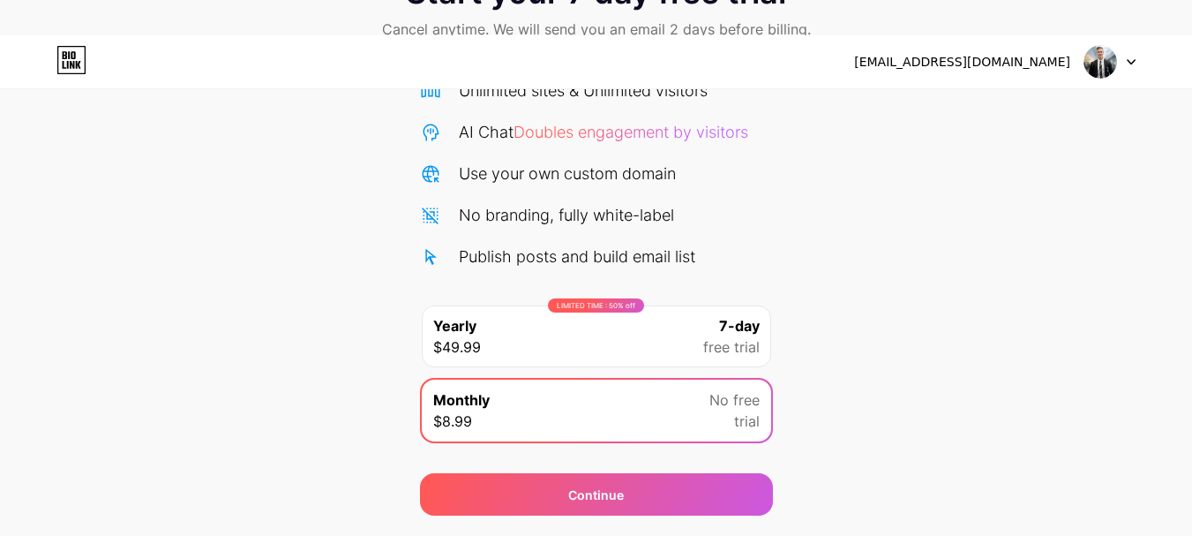
scroll to position [0, 0]
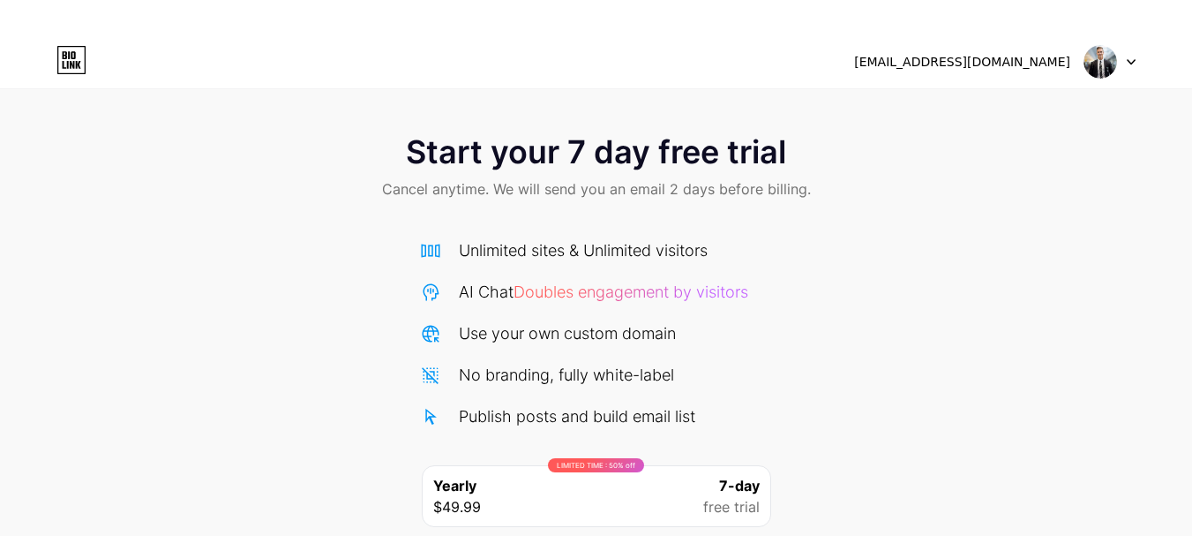
click at [1104, 66] on img at bounding box center [1100, 62] width 34 height 34
click at [1038, 64] on div "[EMAIL_ADDRESS][DOMAIN_NAME]" at bounding box center [962, 62] width 216 height 19
click at [693, 97] on div "Start your 7 day free trial Cancel anytime. We will send you an email 2 days be…" at bounding box center [596, 355] width 1192 height 640
click at [46, 53] on div "[EMAIL_ADDRESS][DOMAIN_NAME] Logout" at bounding box center [596, 62] width 1192 height 32
click at [58, 53] on icon at bounding box center [71, 60] width 27 height 27
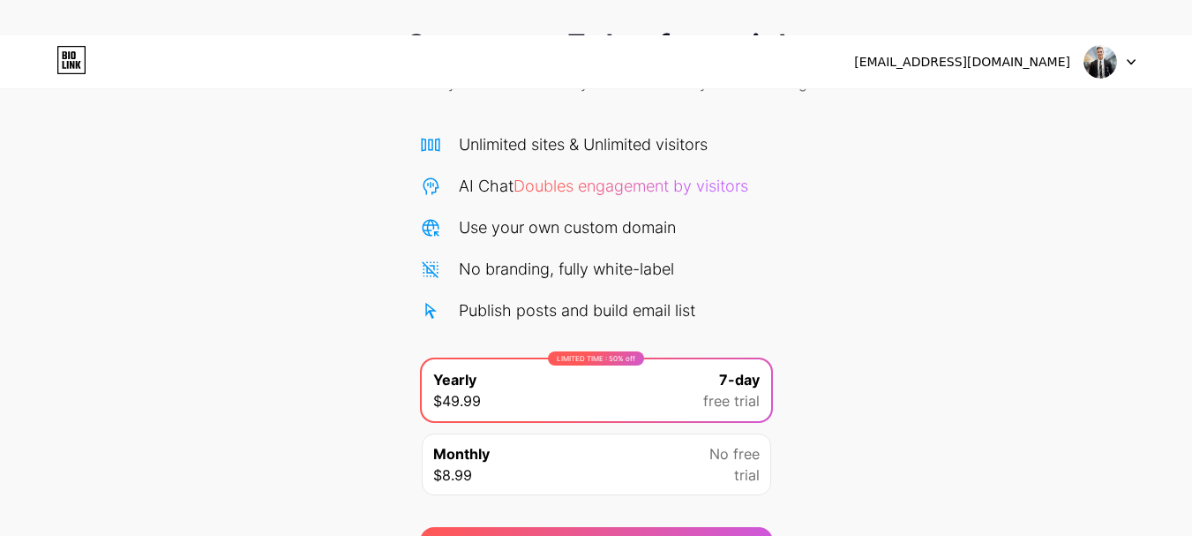
scroll to position [147, 0]
